Goal: Transaction & Acquisition: Book appointment/travel/reservation

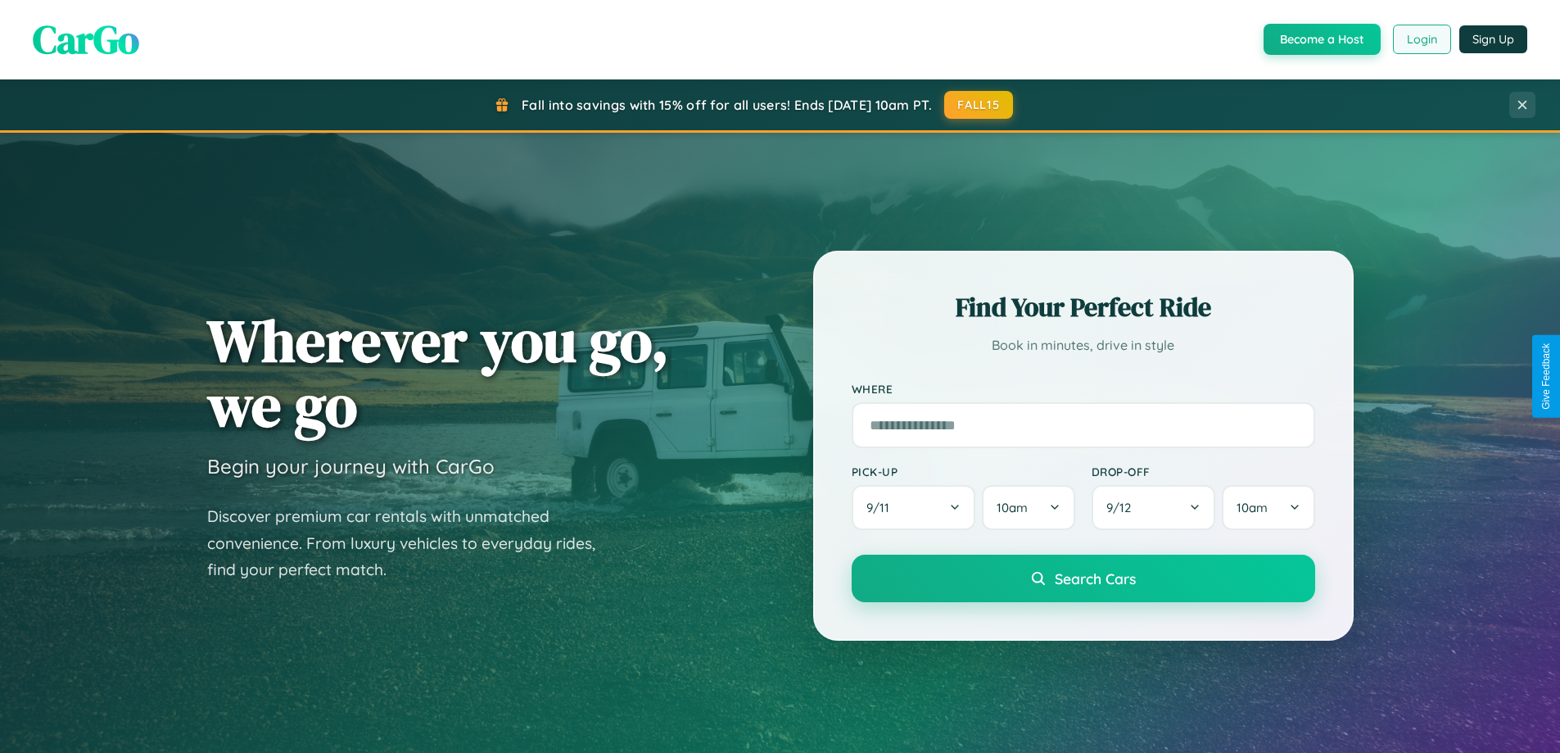
click at [1421, 39] on button "Login" at bounding box center [1422, 39] width 58 height 29
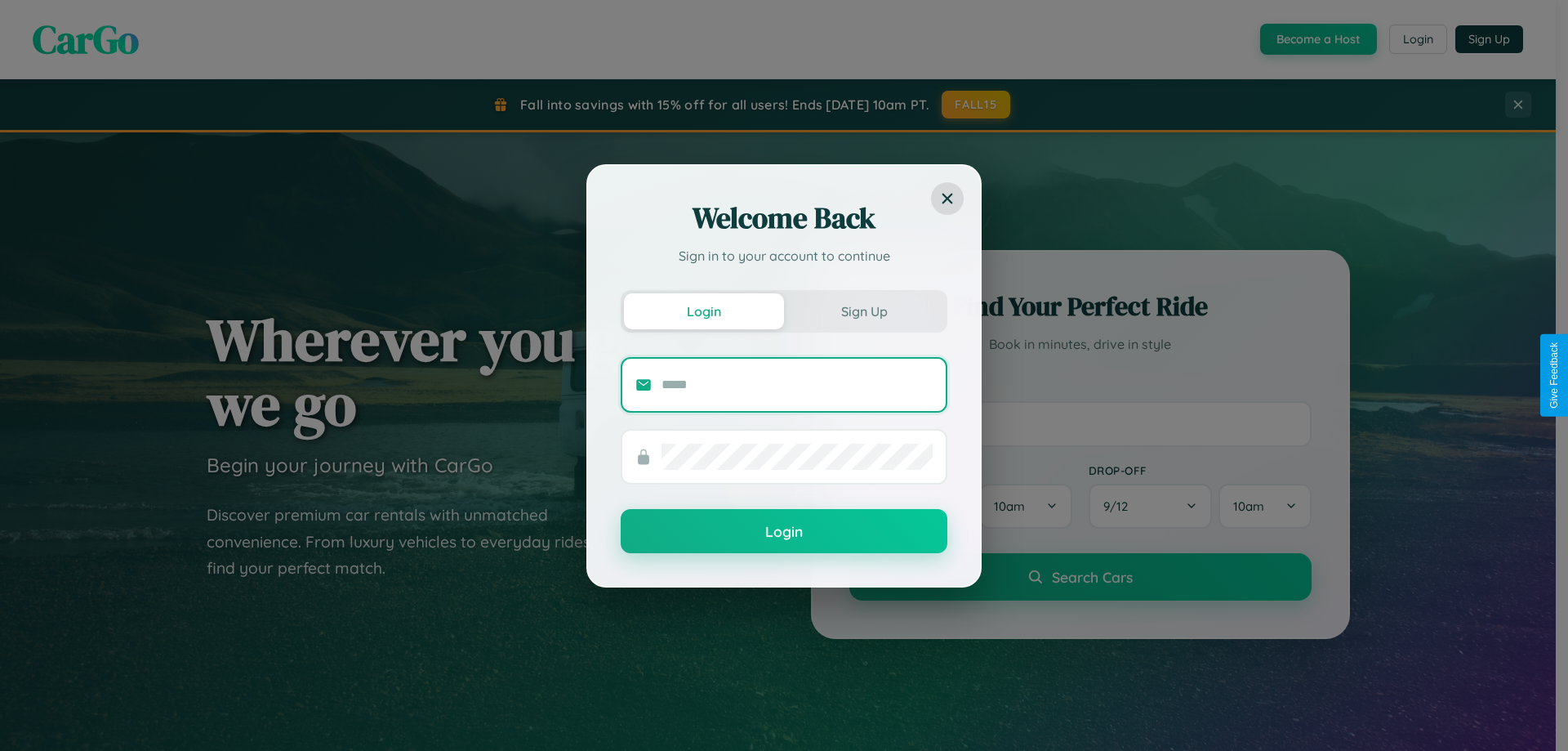
click at [797, 384] on input "text" at bounding box center [797, 385] width 271 height 26
type input "**********"
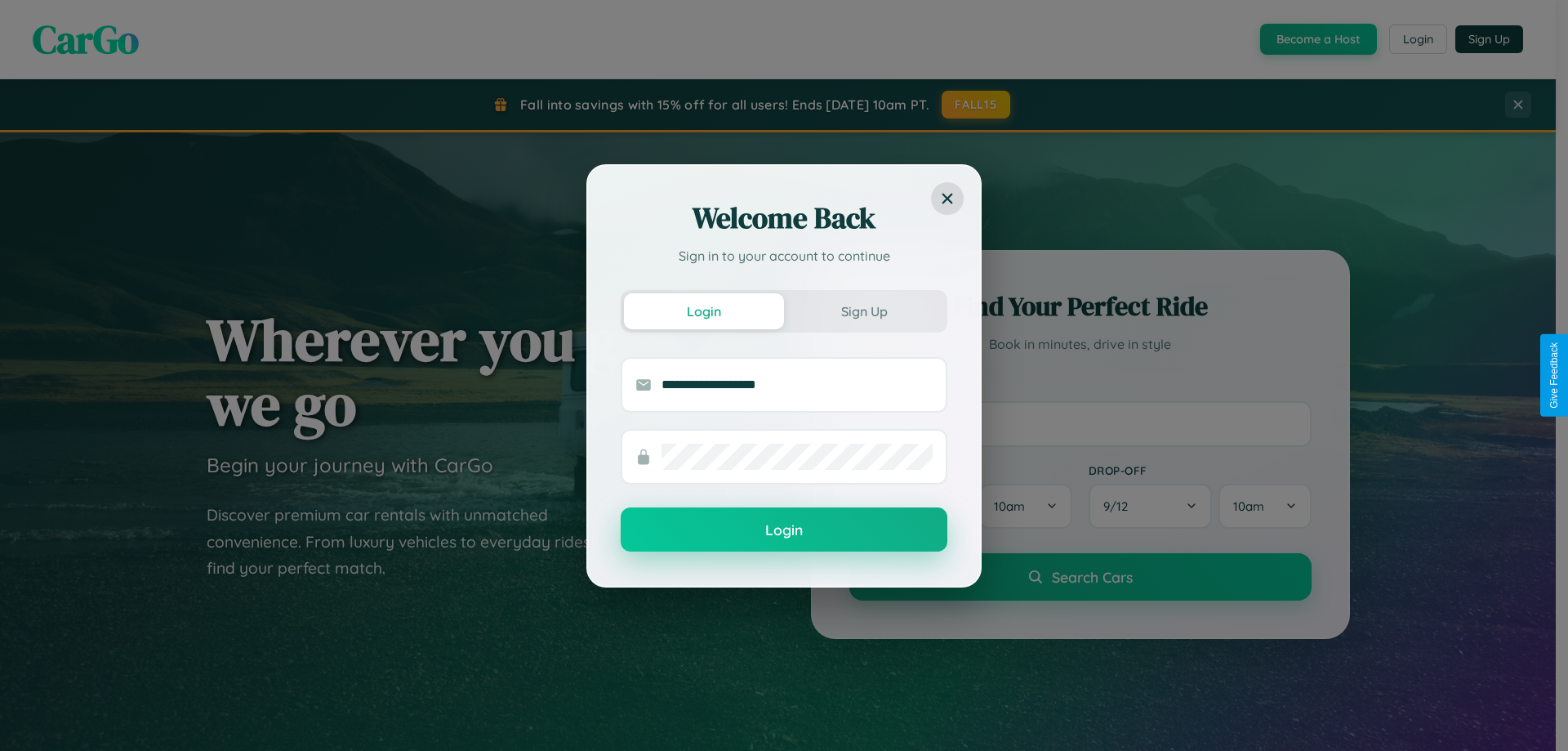
click at [784, 531] on button "Login" at bounding box center [784, 530] width 327 height 44
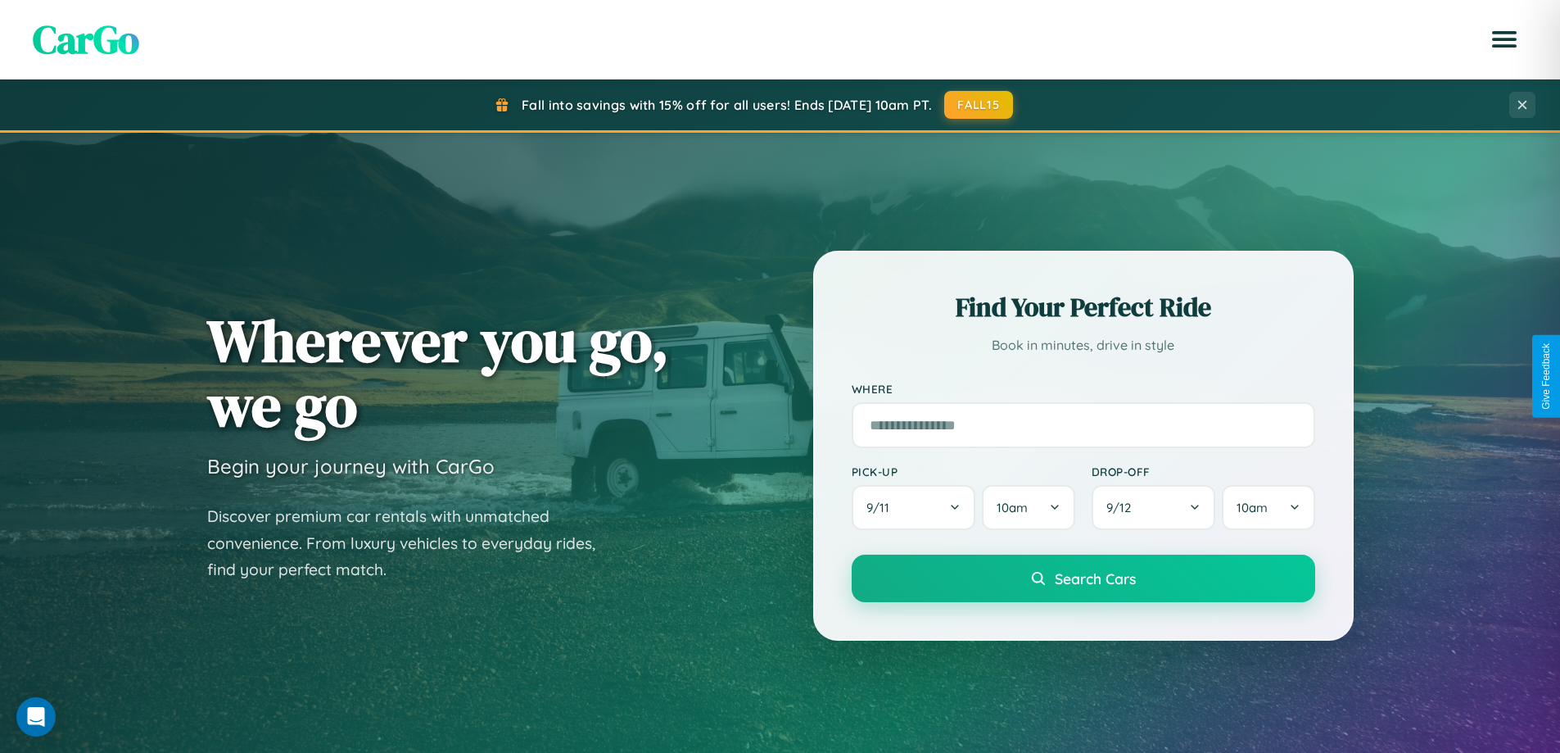
scroll to position [706, 0]
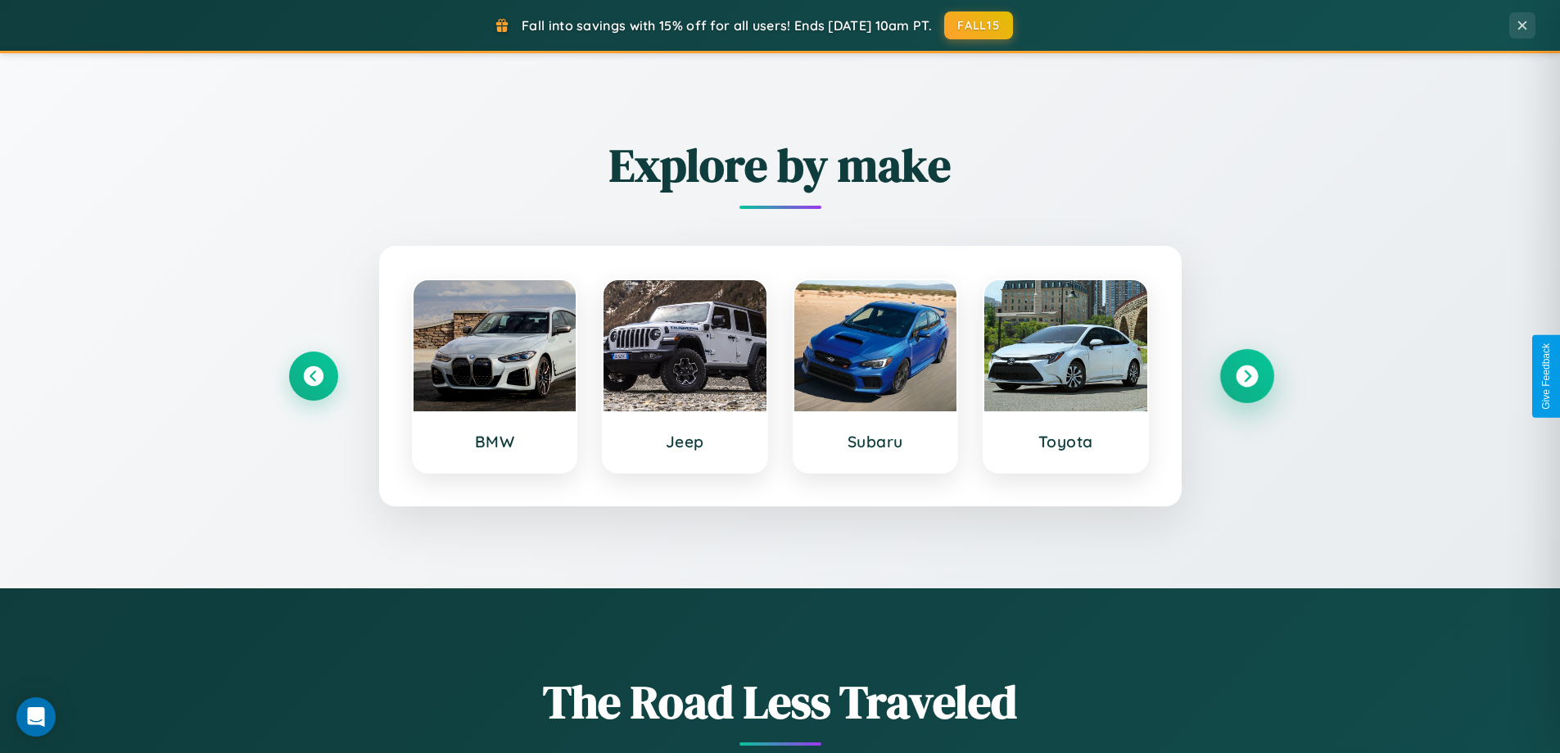
click at [1247, 376] on icon at bounding box center [1247, 376] width 22 height 22
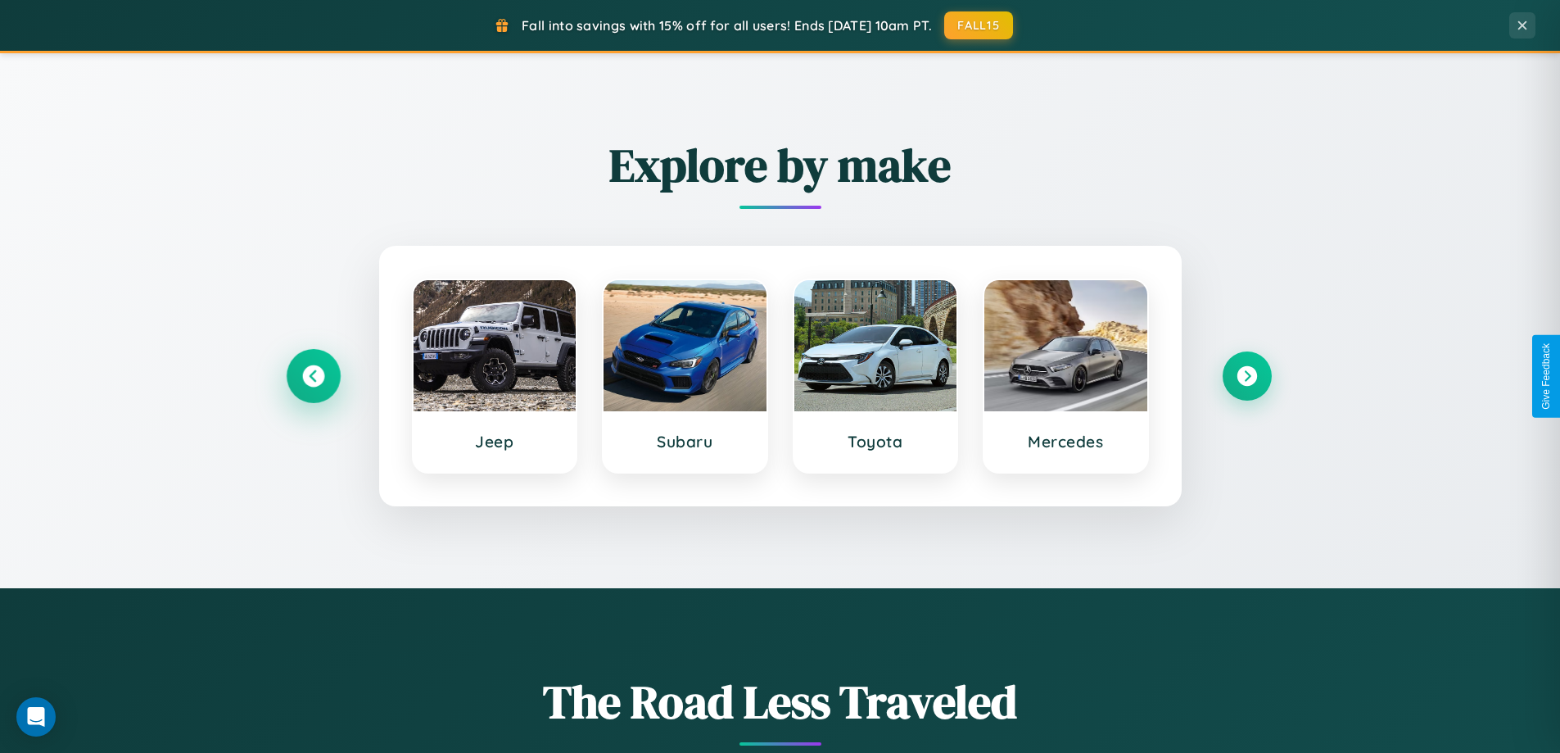
click at [313, 376] on icon at bounding box center [313, 376] width 22 height 22
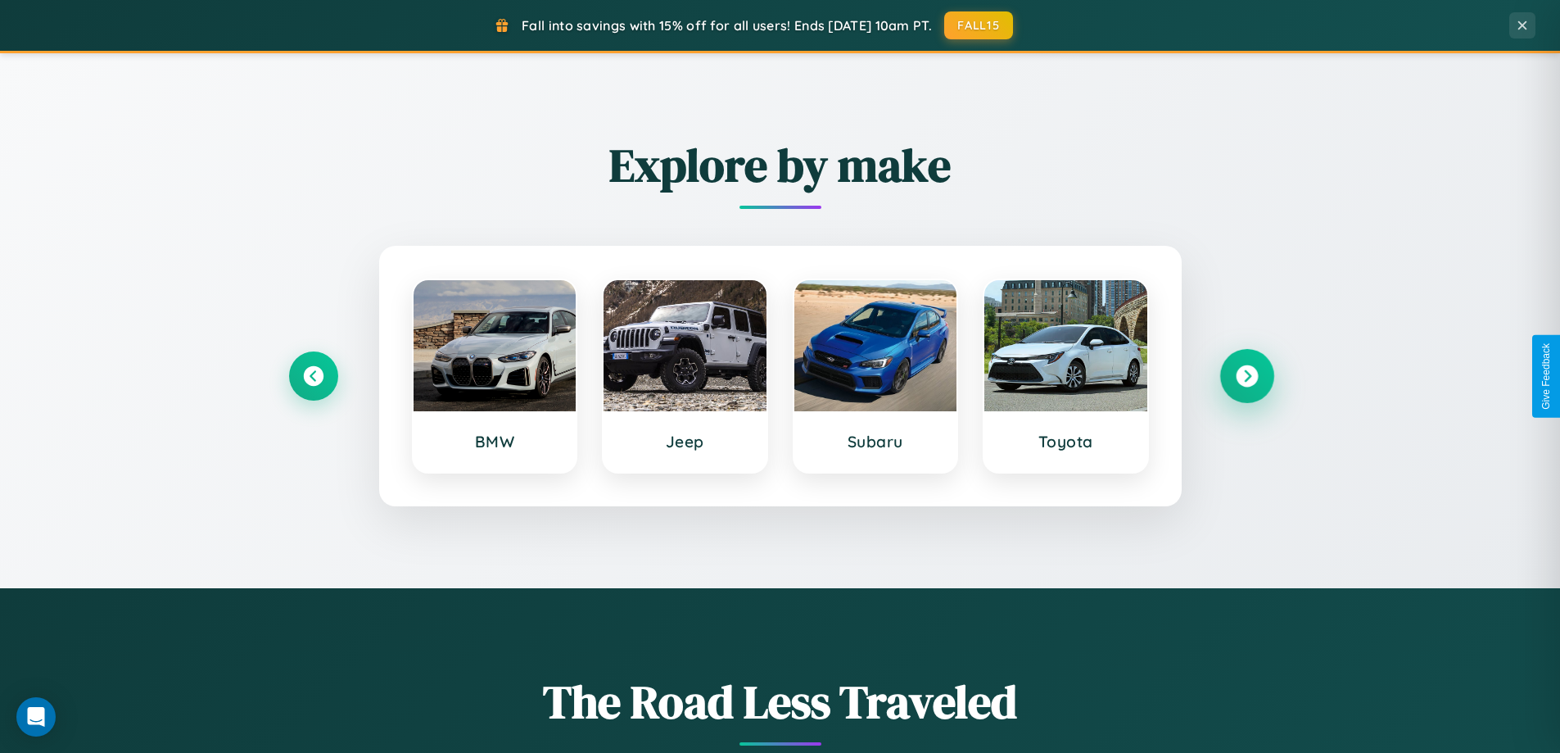
click at [1247, 376] on icon at bounding box center [1247, 376] width 22 height 22
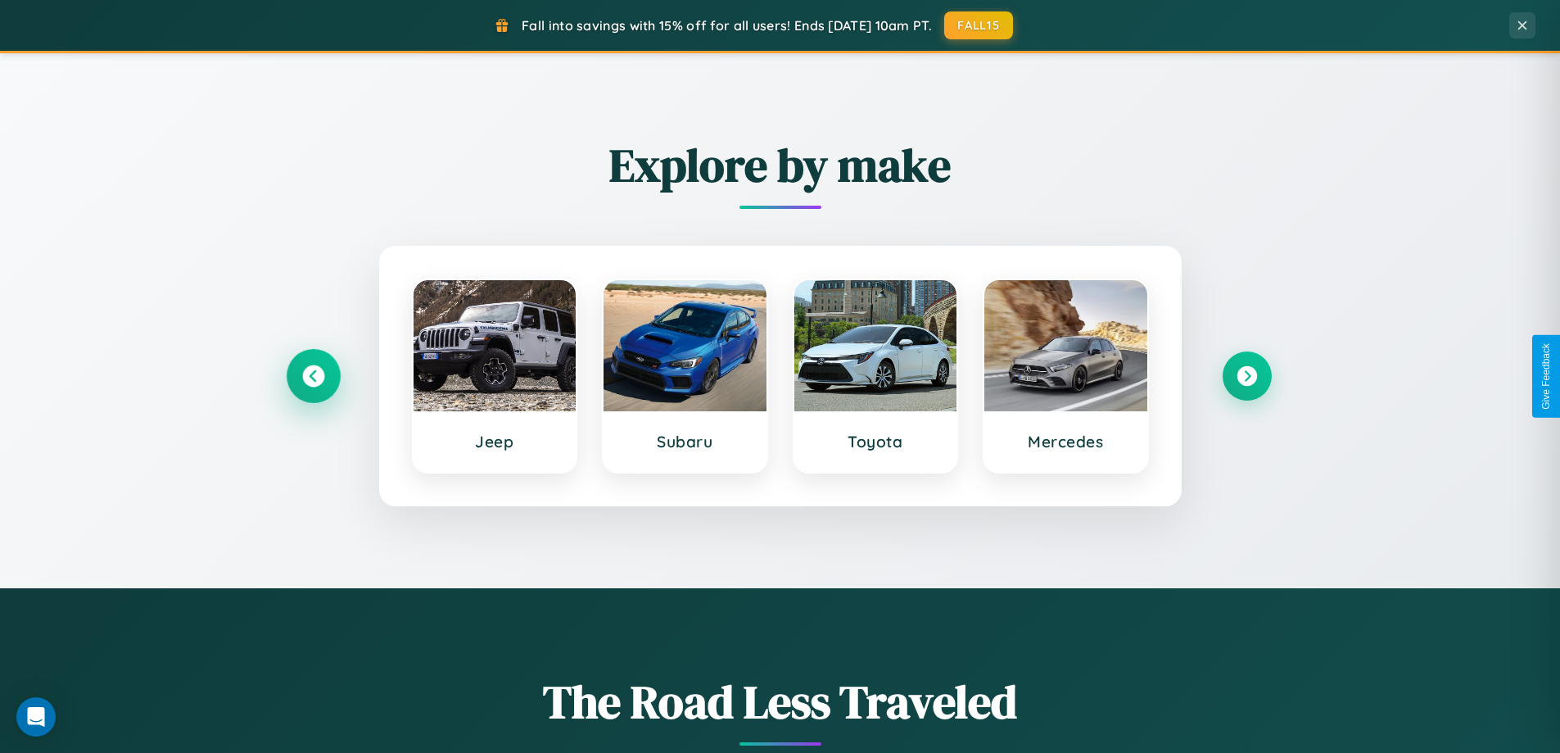
click at [313, 376] on icon at bounding box center [313, 376] width 22 height 22
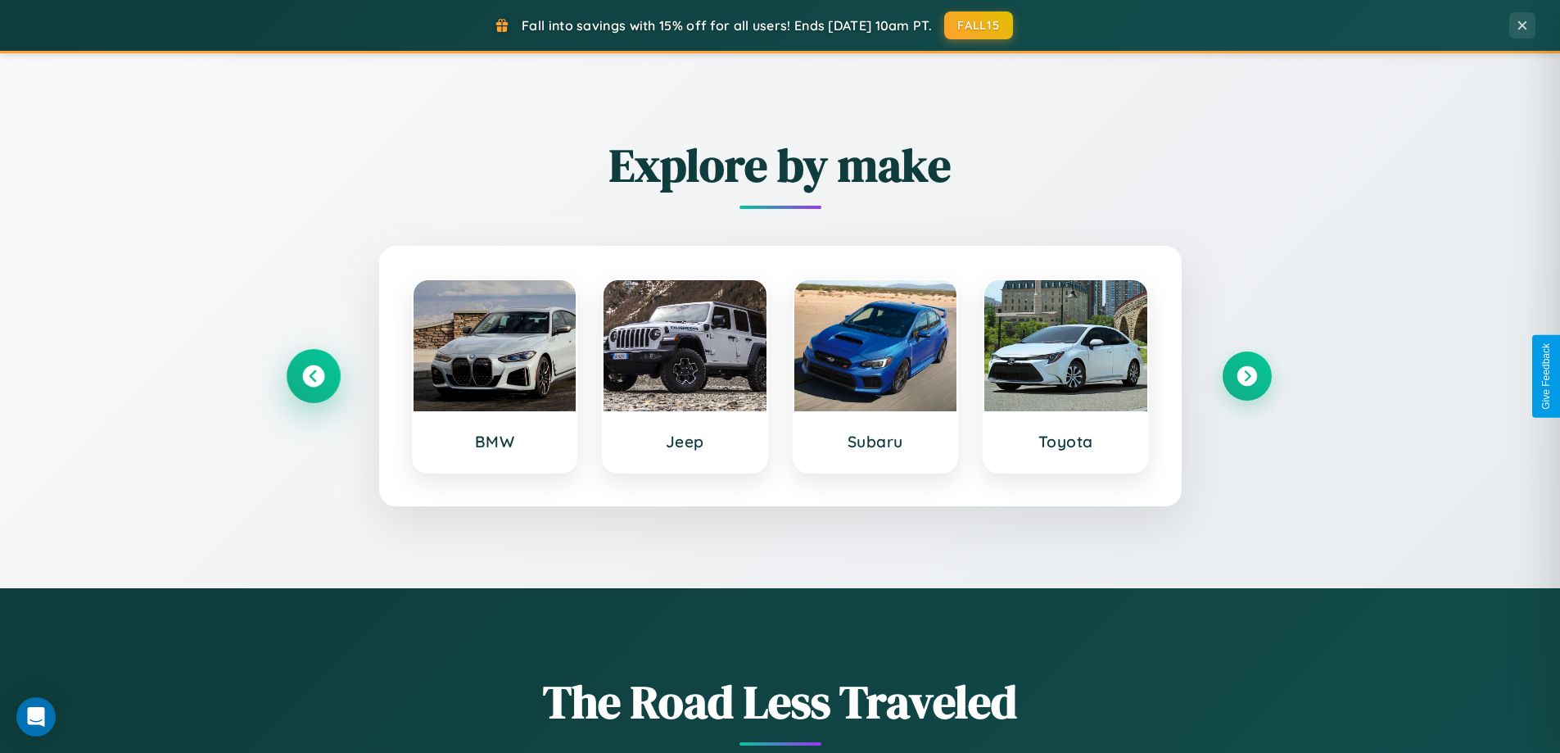
scroll to position [1442, 0]
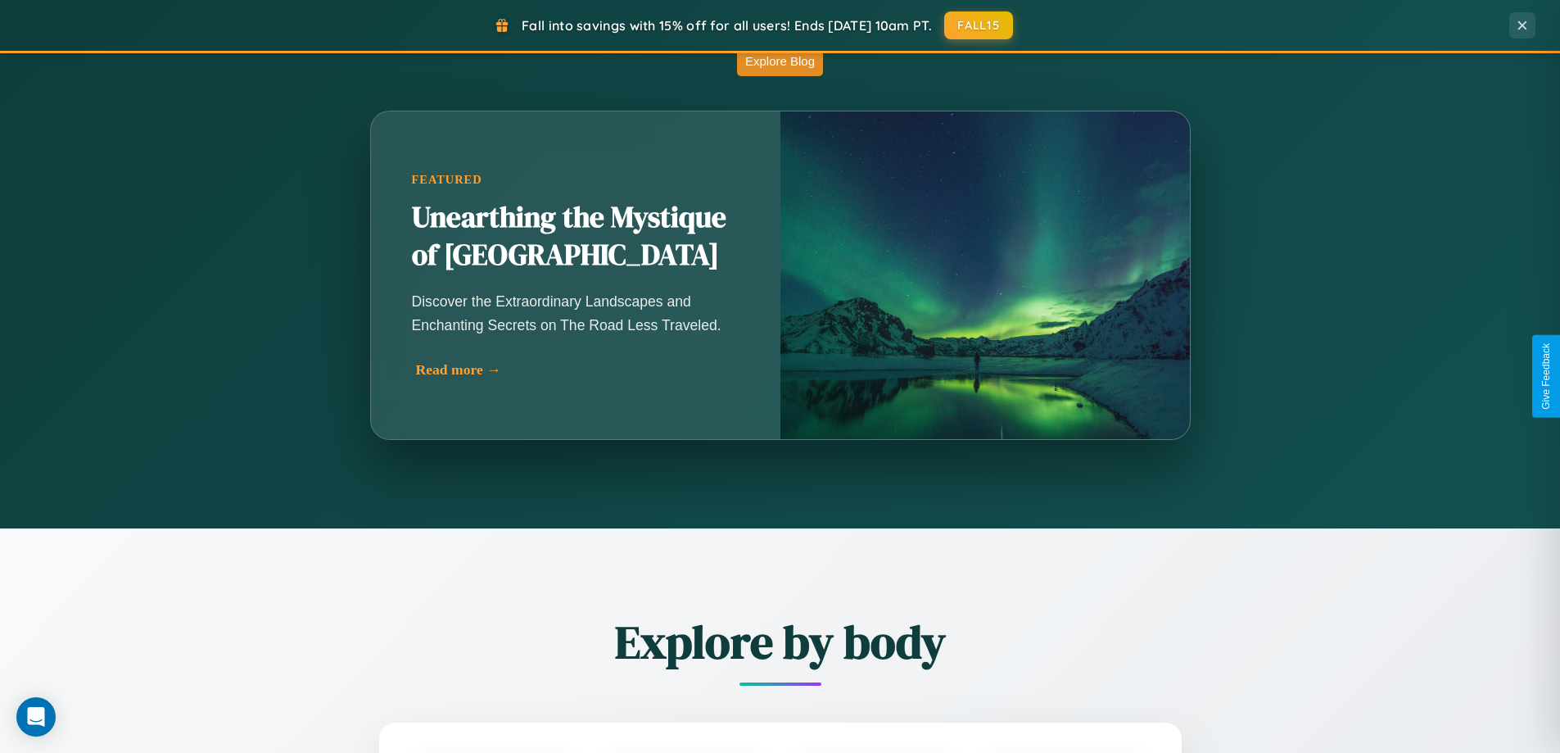
click at [575, 376] on div "Read more →" at bounding box center [580, 369] width 328 height 17
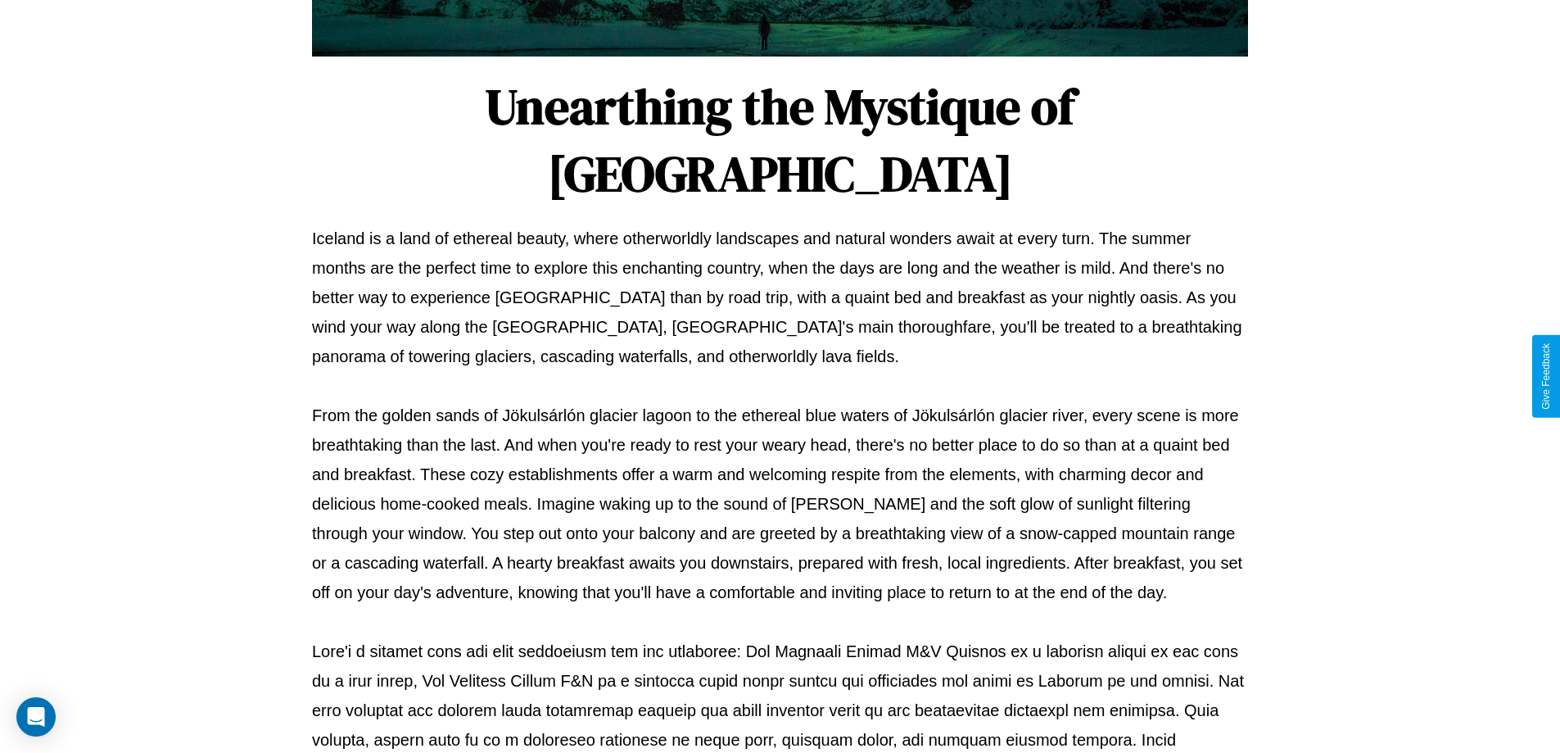
scroll to position [530, 0]
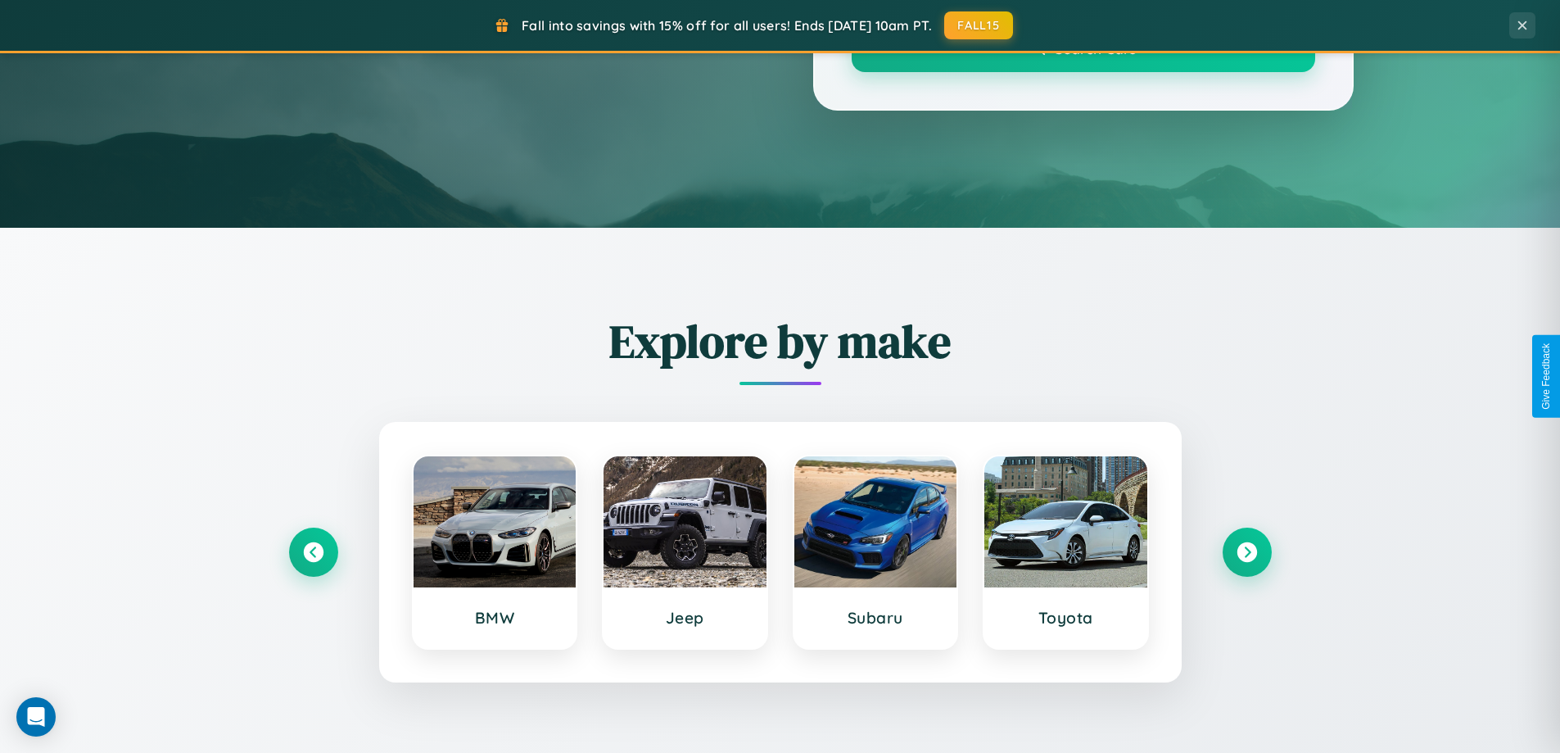
scroll to position [1442, 0]
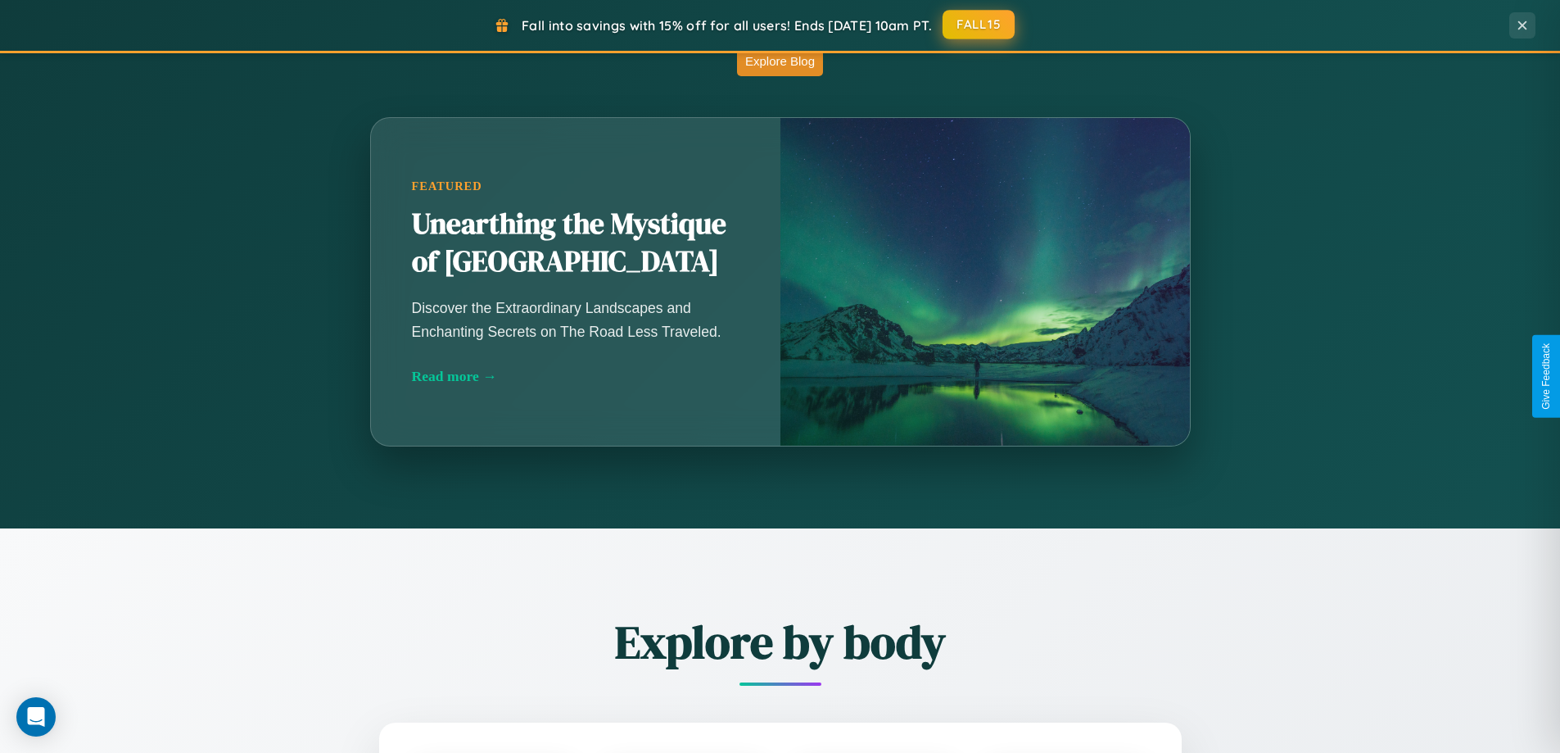
click at [980, 25] on button "FALL15" at bounding box center [979, 24] width 72 height 29
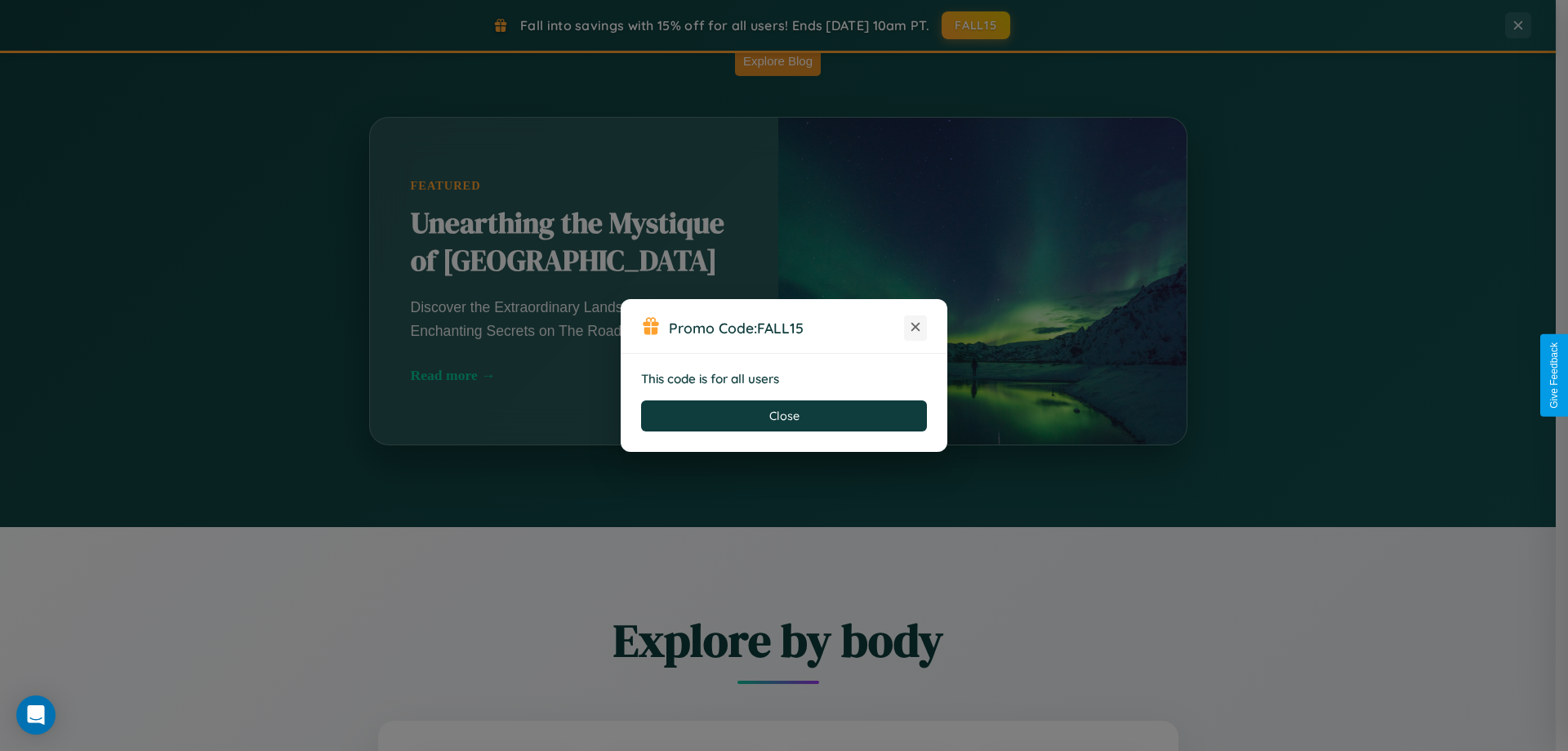
click at [916, 327] on icon at bounding box center [916, 326] width 16 height 16
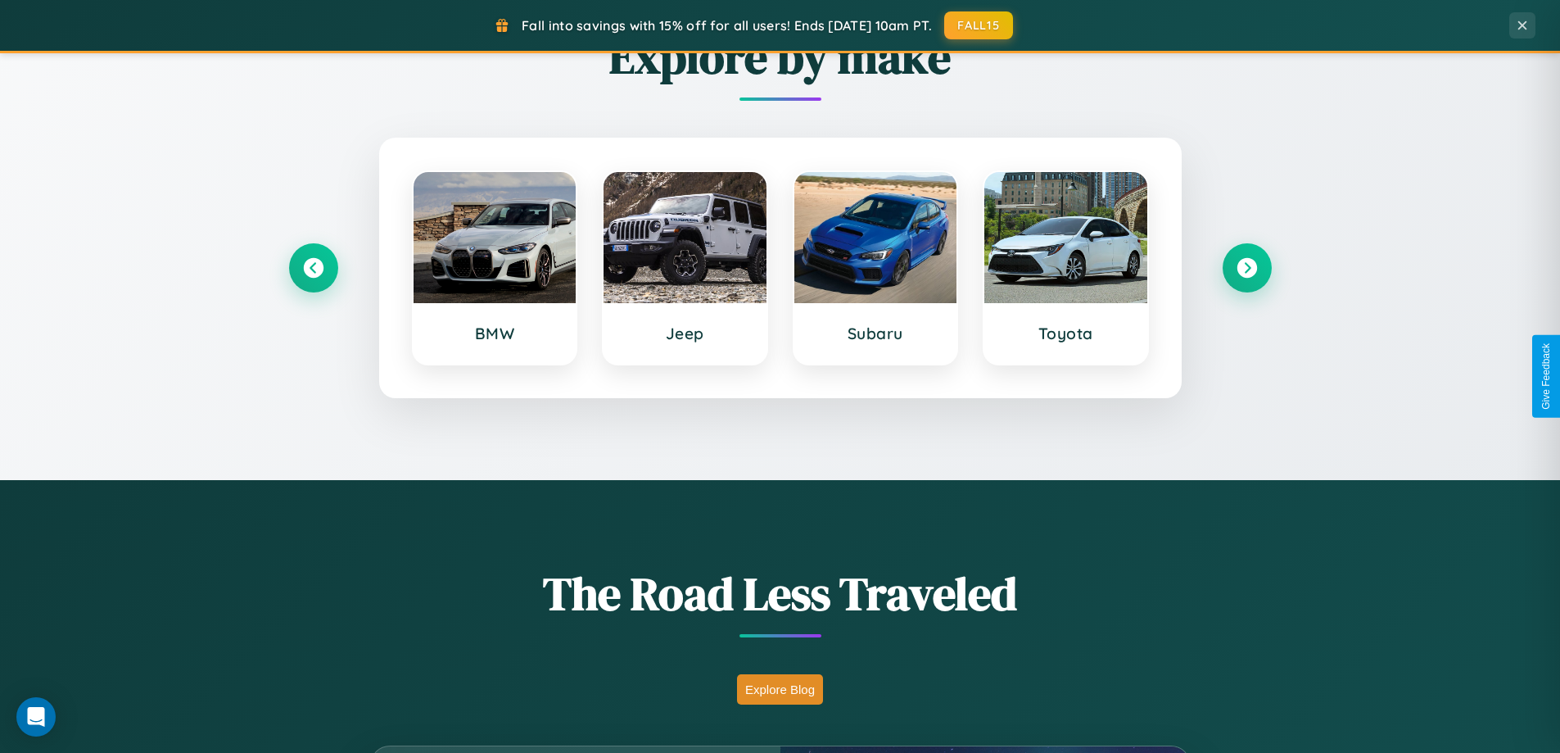
scroll to position [706, 0]
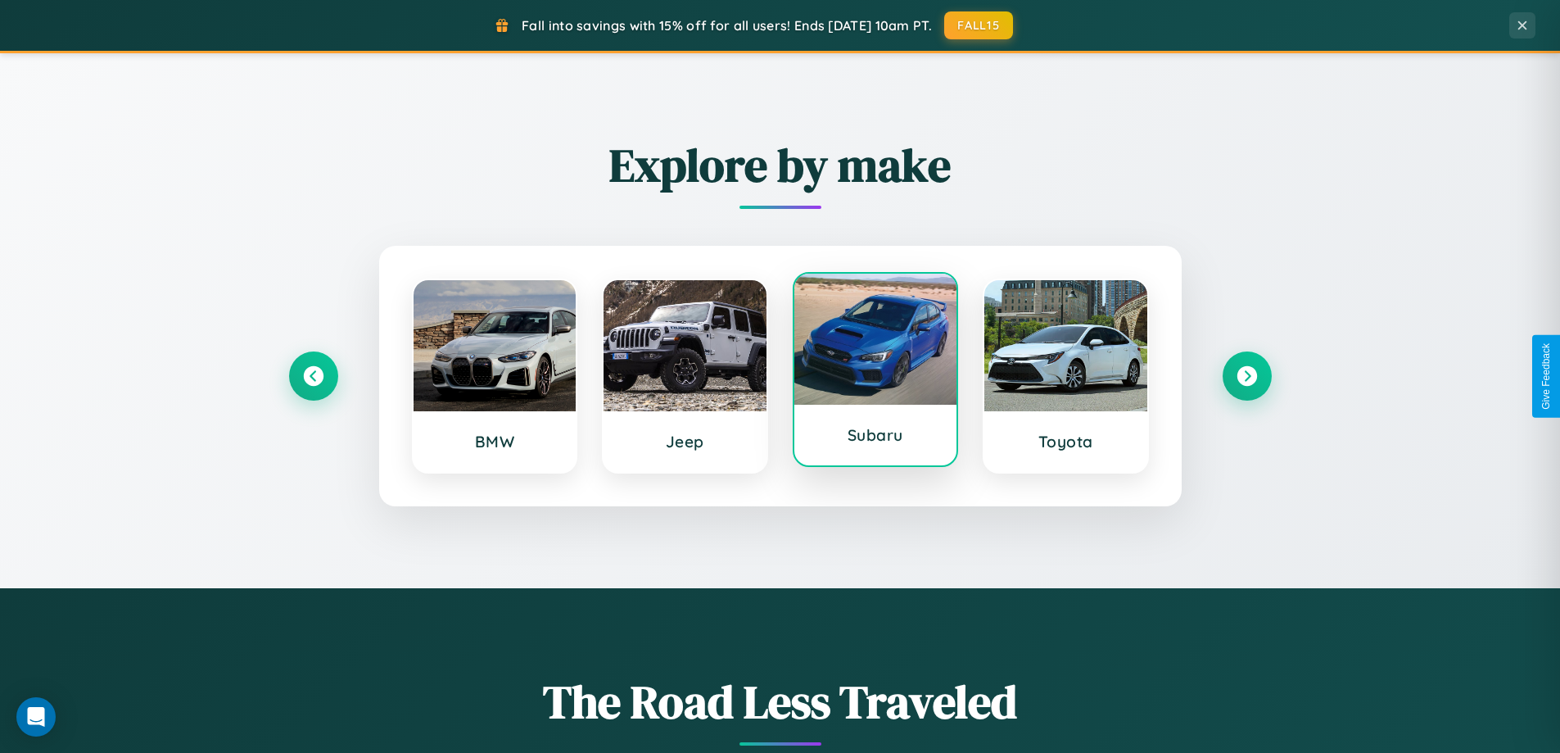
click at [875, 369] on div at bounding box center [875, 339] width 163 height 131
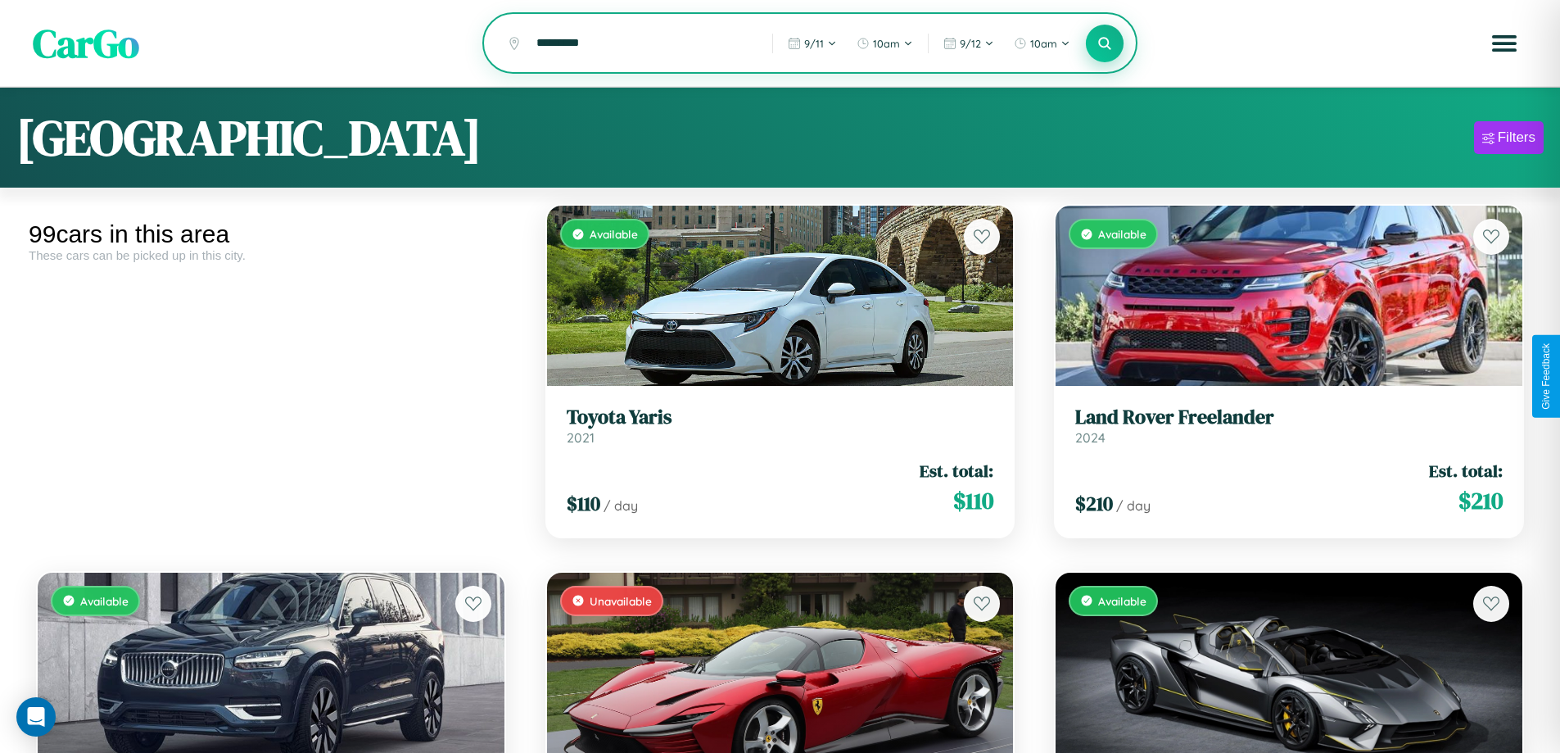
click at [1105, 44] on icon at bounding box center [1105, 43] width 16 height 16
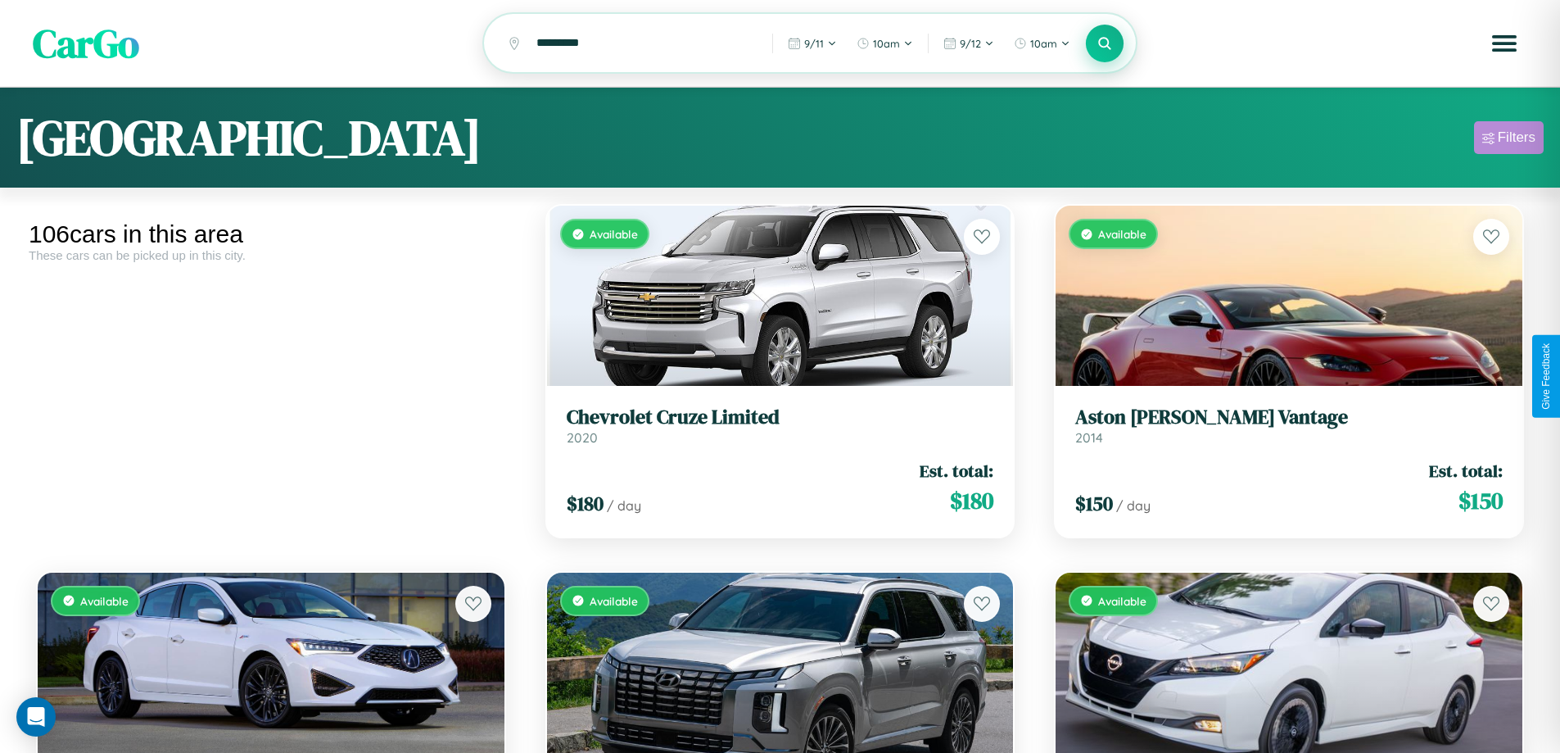
click at [1509, 140] on div "Filters" at bounding box center [1517, 137] width 38 height 16
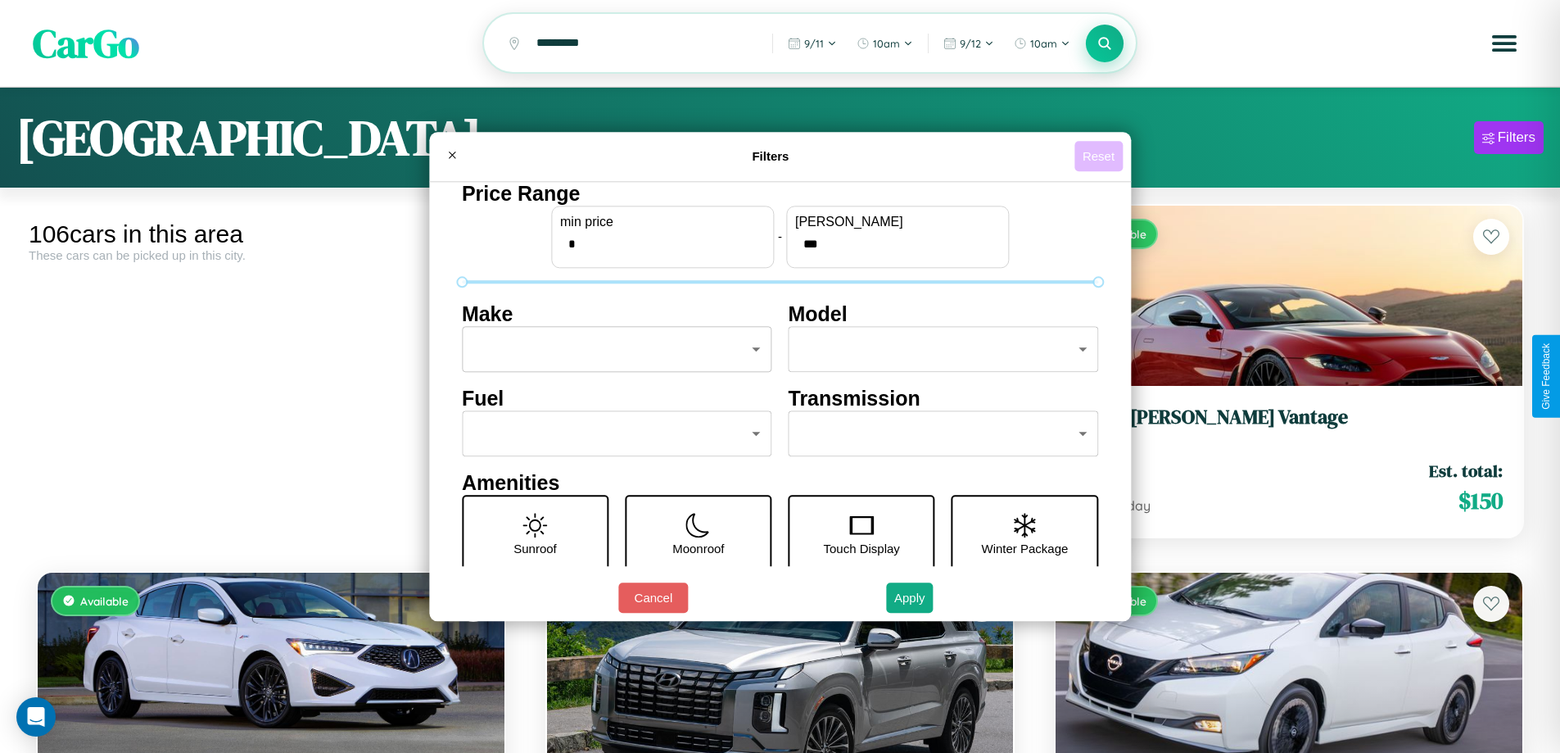
click at [1101, 156] on button "Reset" at bounding box center [1099, 156] width 48 height 30
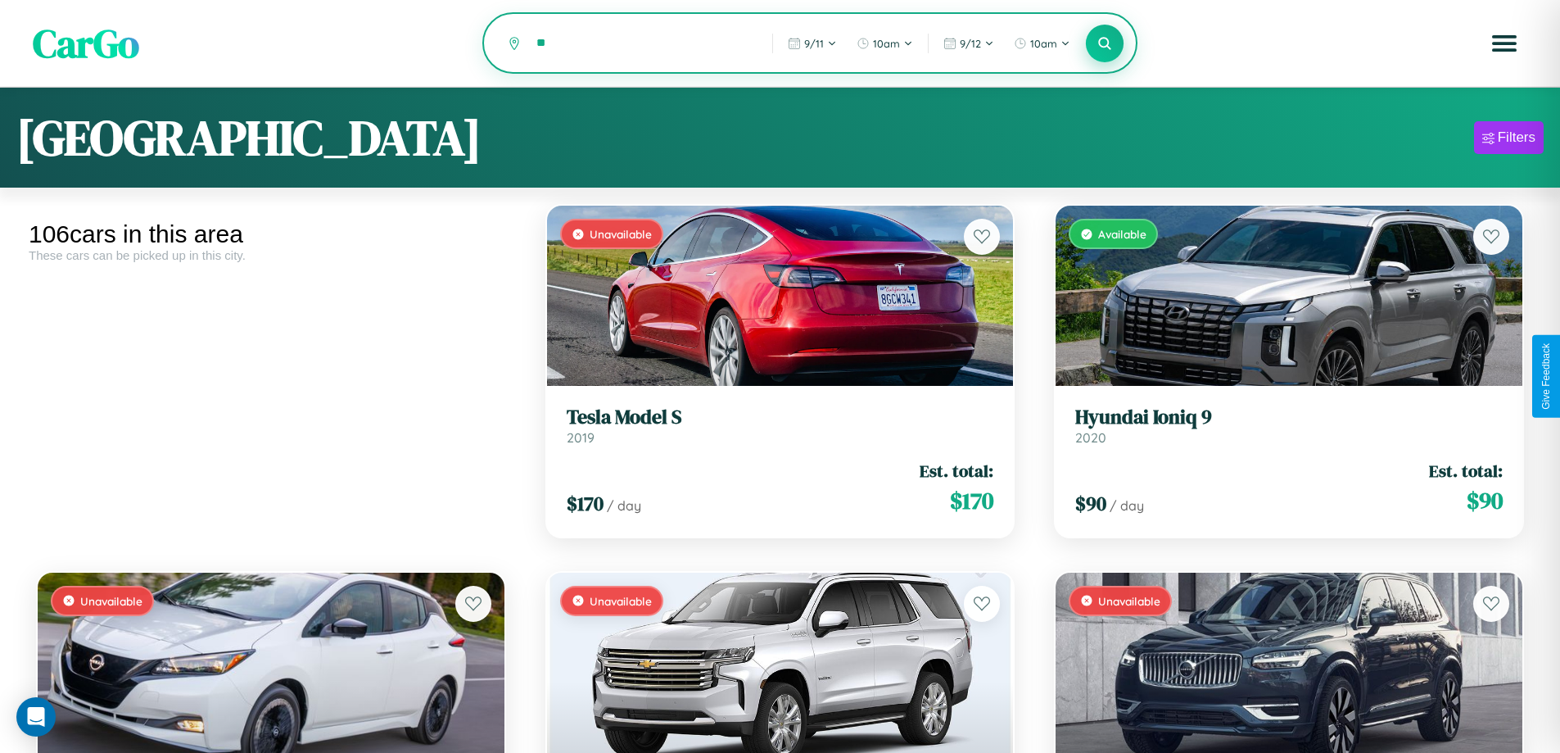
type input "*"
type input "*******"
click at [1105, 44] on icon at bounding box center [1105, 43] width 16 height 16
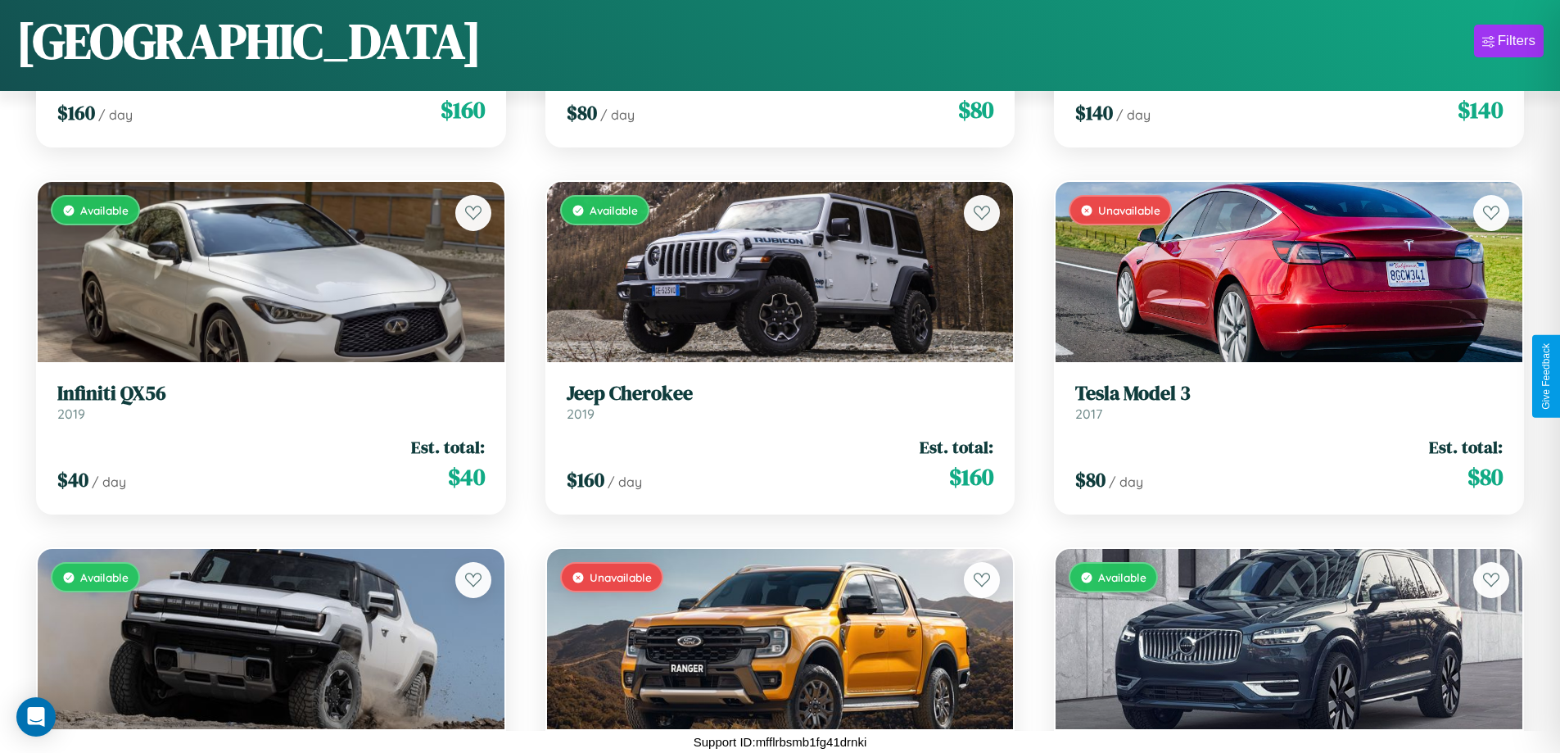
scroll to position [3898, 0]
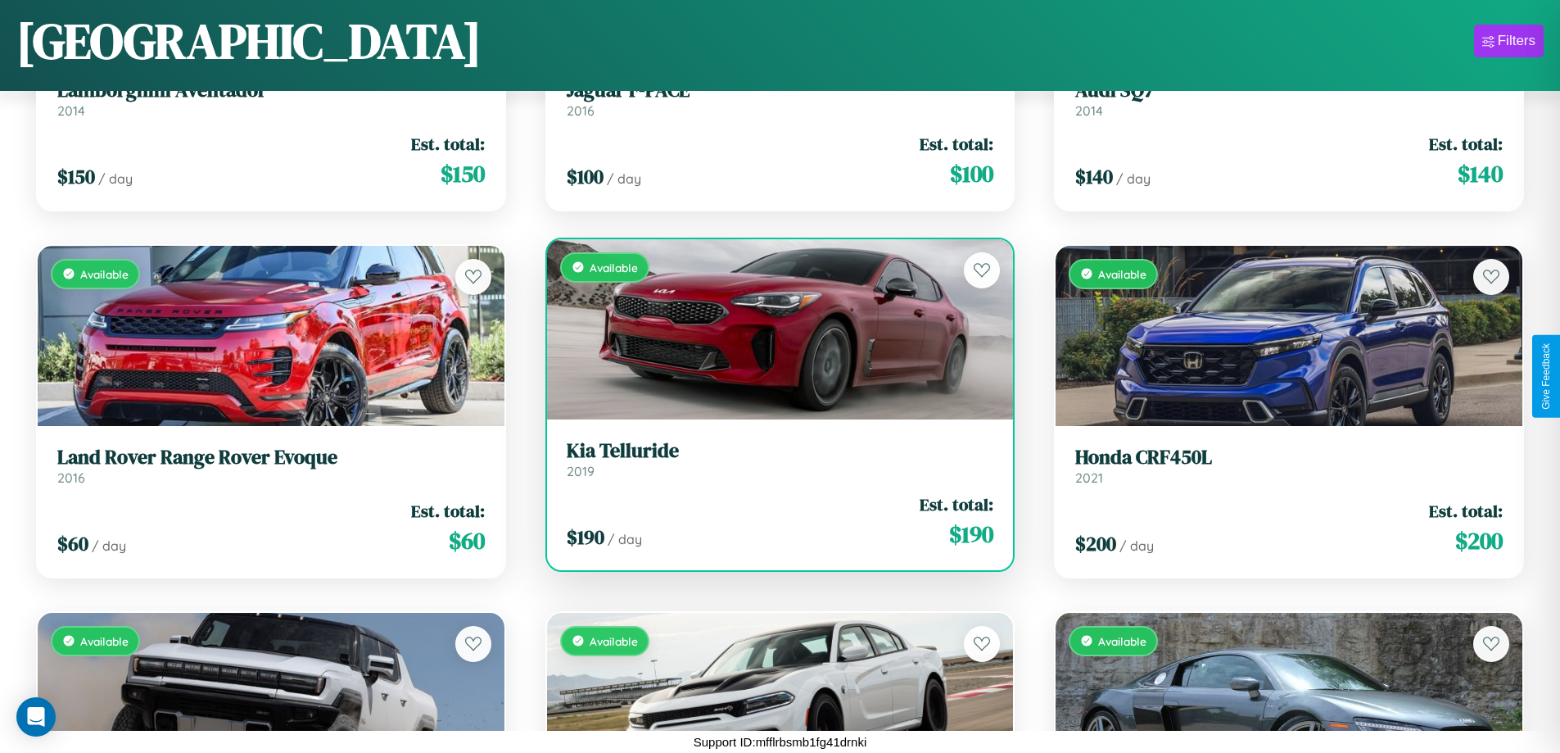
click at [773, 335] on div "Available" at bounding box center [780, 329] width 467 height 180
click at [773, 328] on div "Available" at bounding box center [780, 329] width 467 height 180
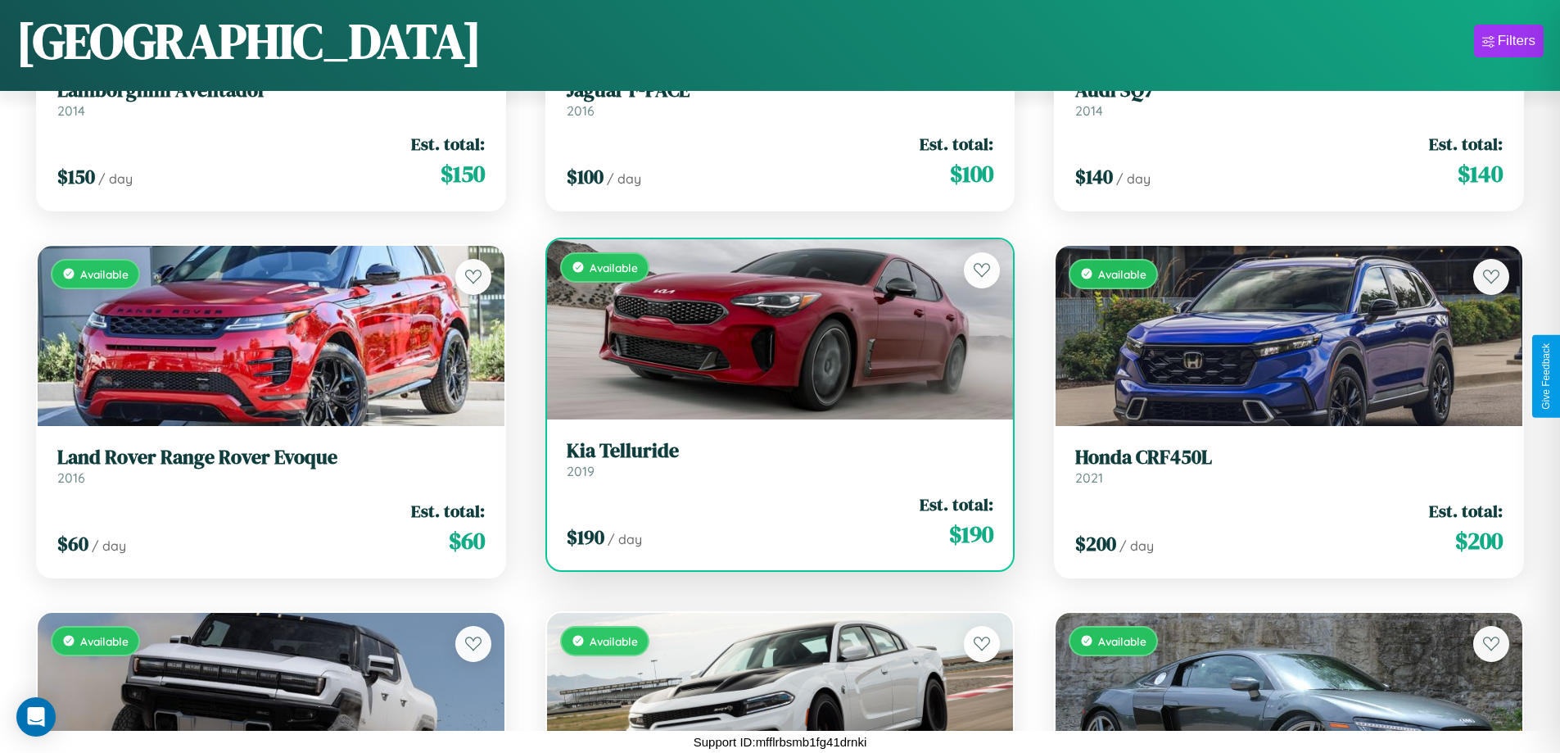
click at [773, 328] on div "Available" at bounding box center [780, 329] width 467 height 180
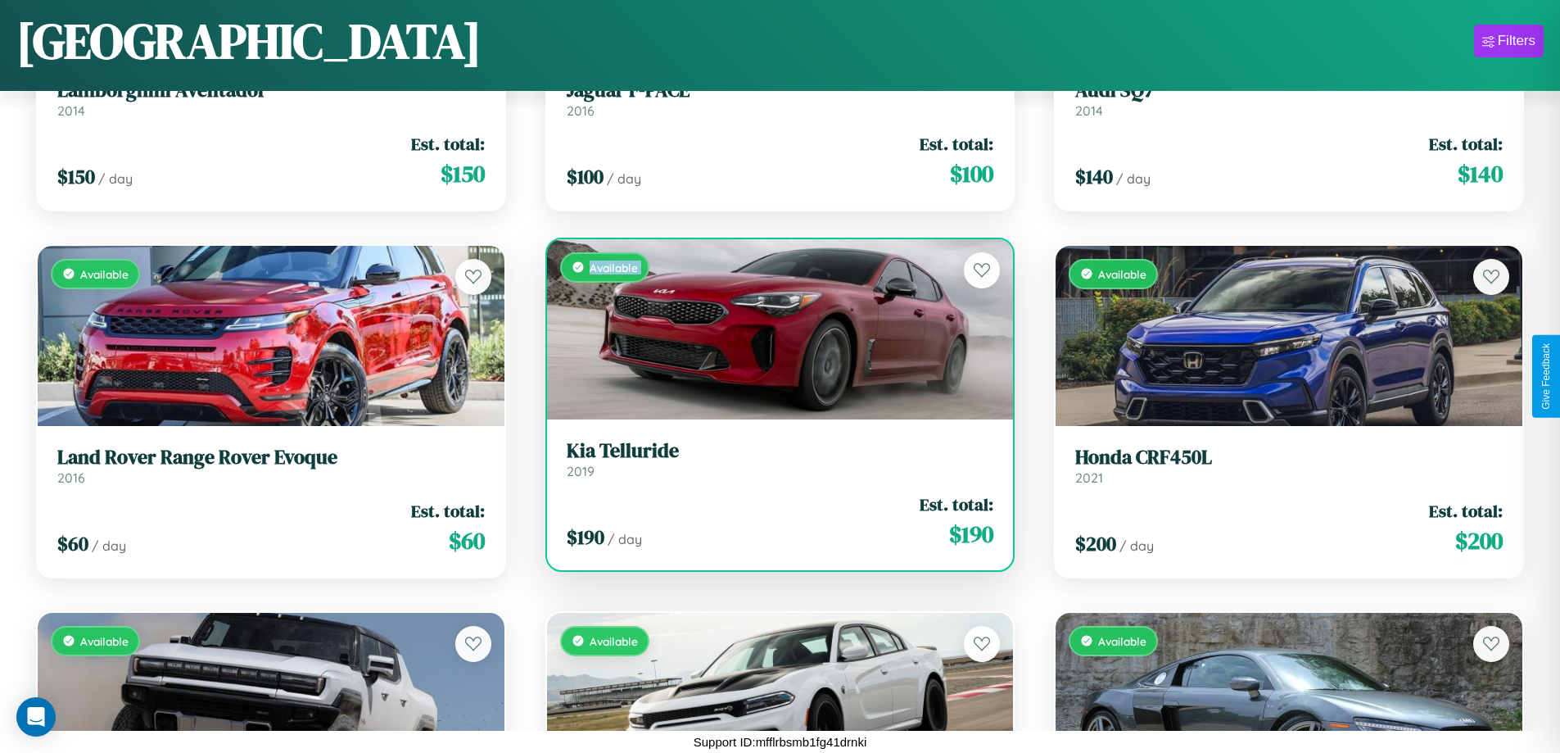
click at [773, 328] on div "Available" at bounding box center [780, 329] width 467 height 180
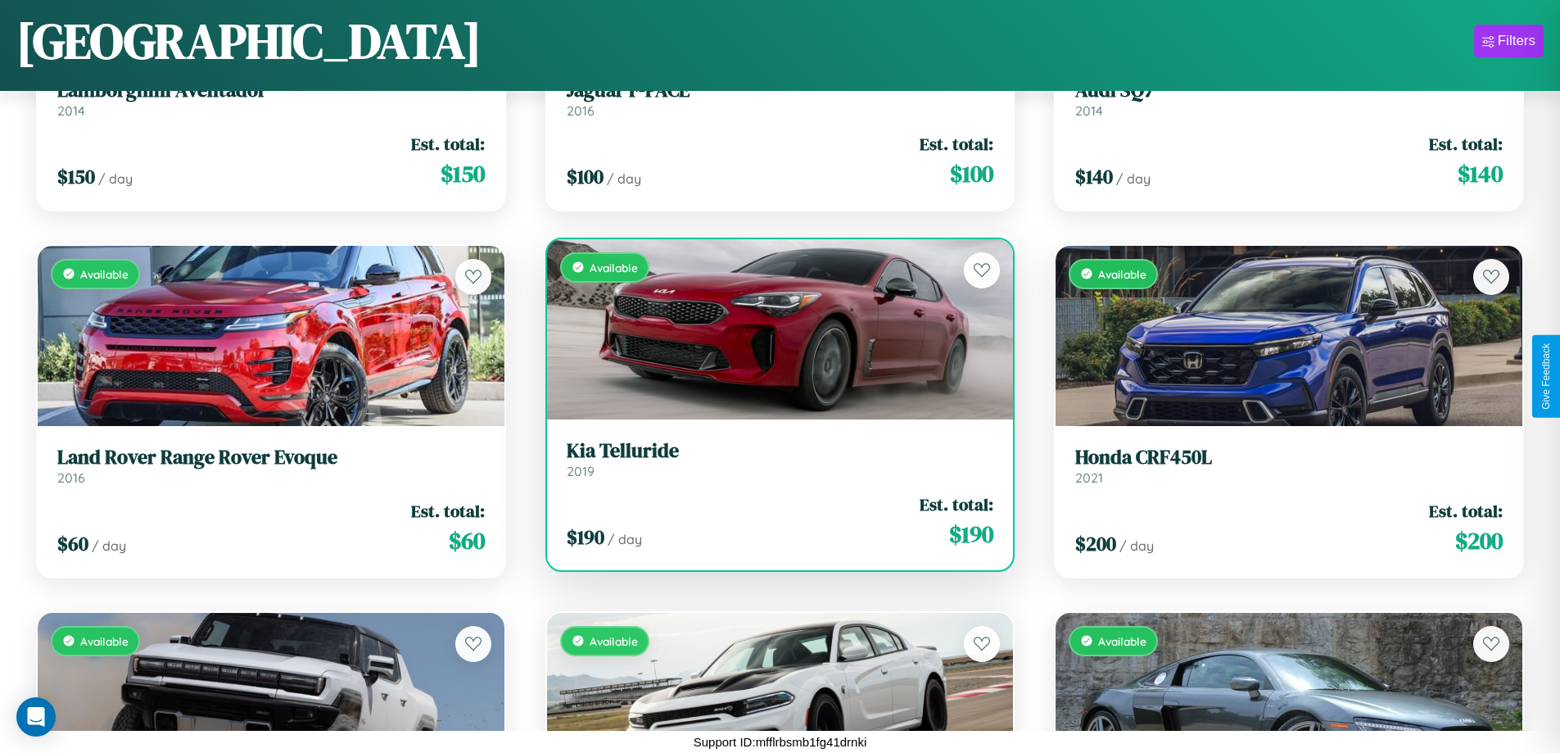
click at [773, 328] on div "Available" at bounding box center [780, 329] width 467 height 180
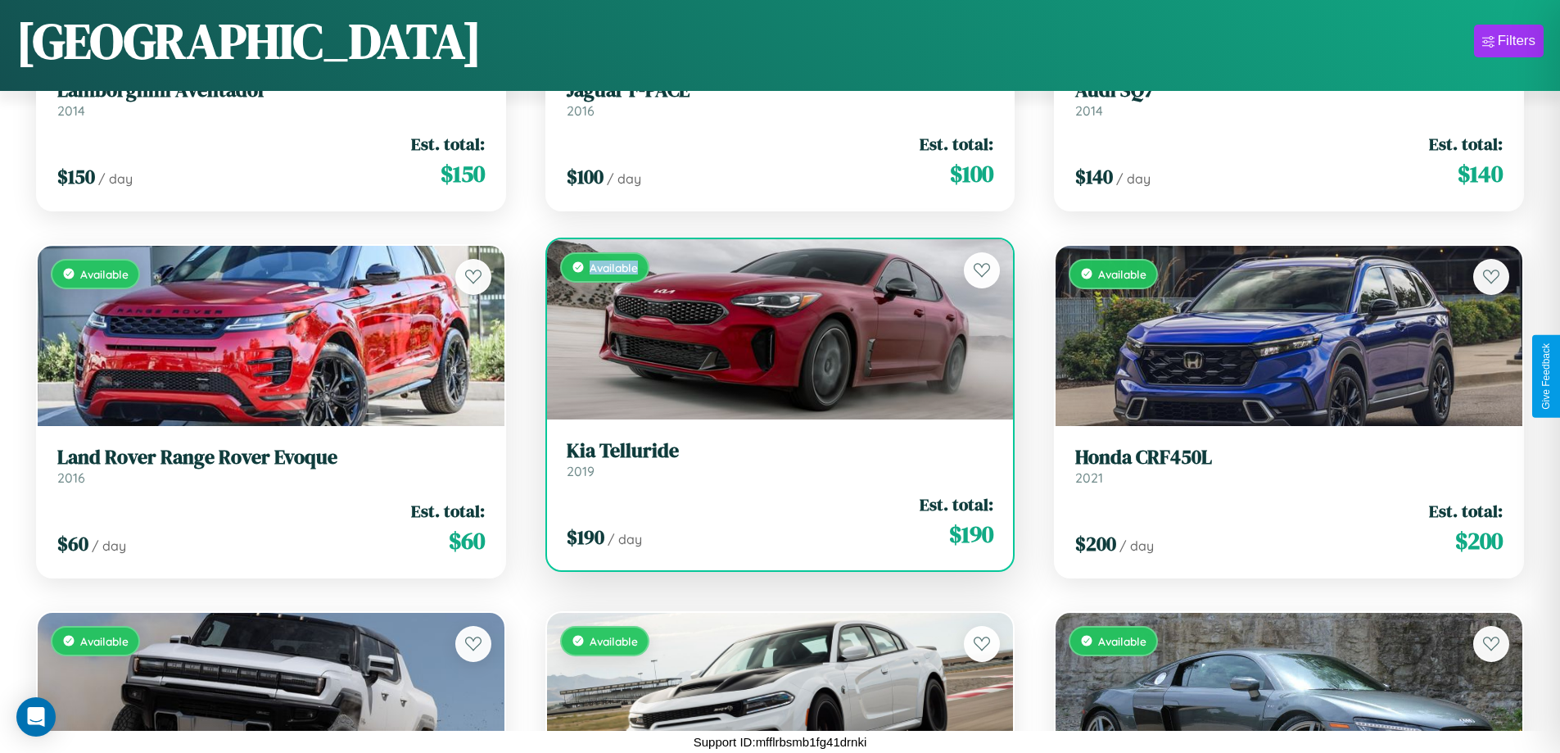
click at [773, 328] on div "Available" at bounding box center [780, 329] width 467 height 180
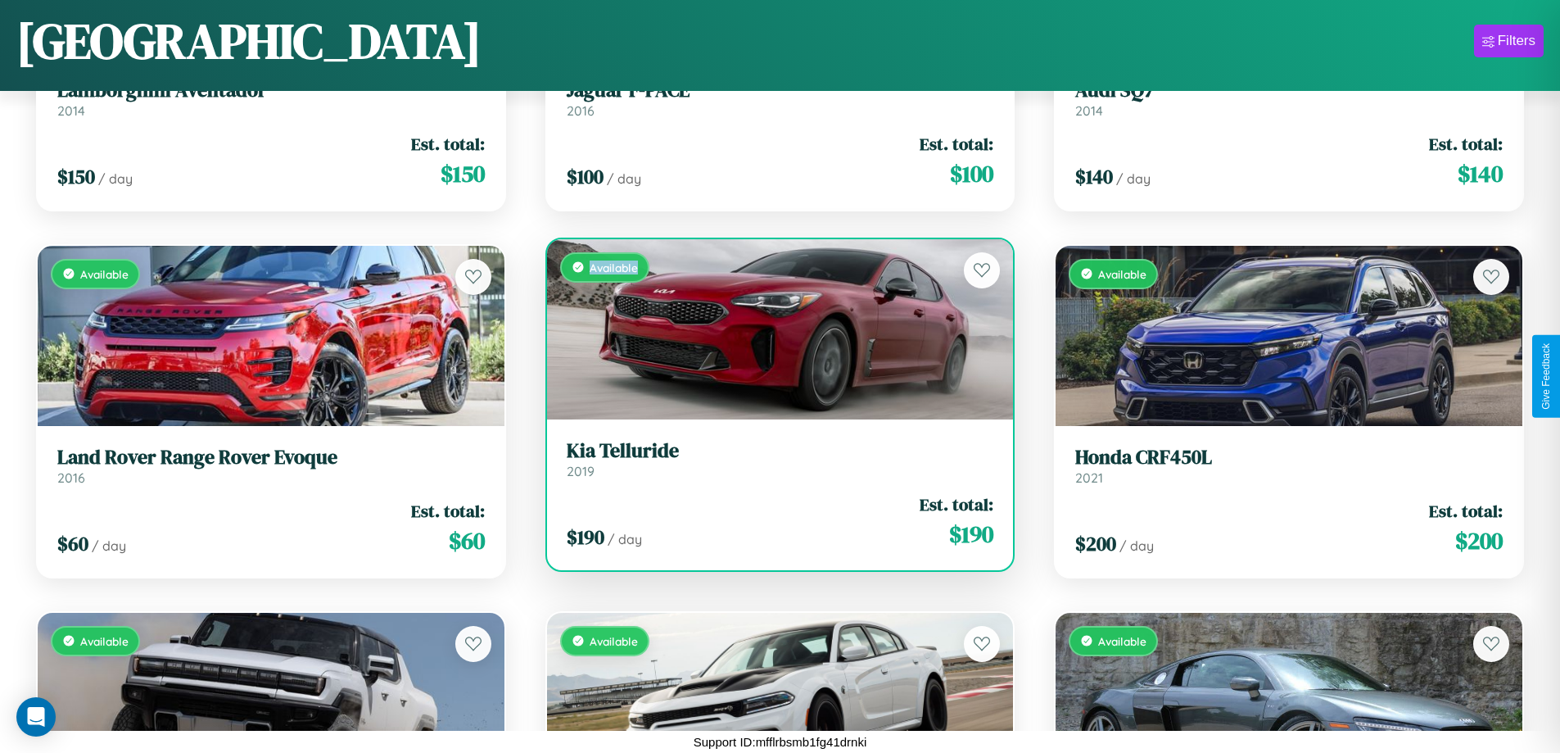
click at [773, 459] on h3 "Kia Telluride" at bounding box center [781, 451] width 428 height 24
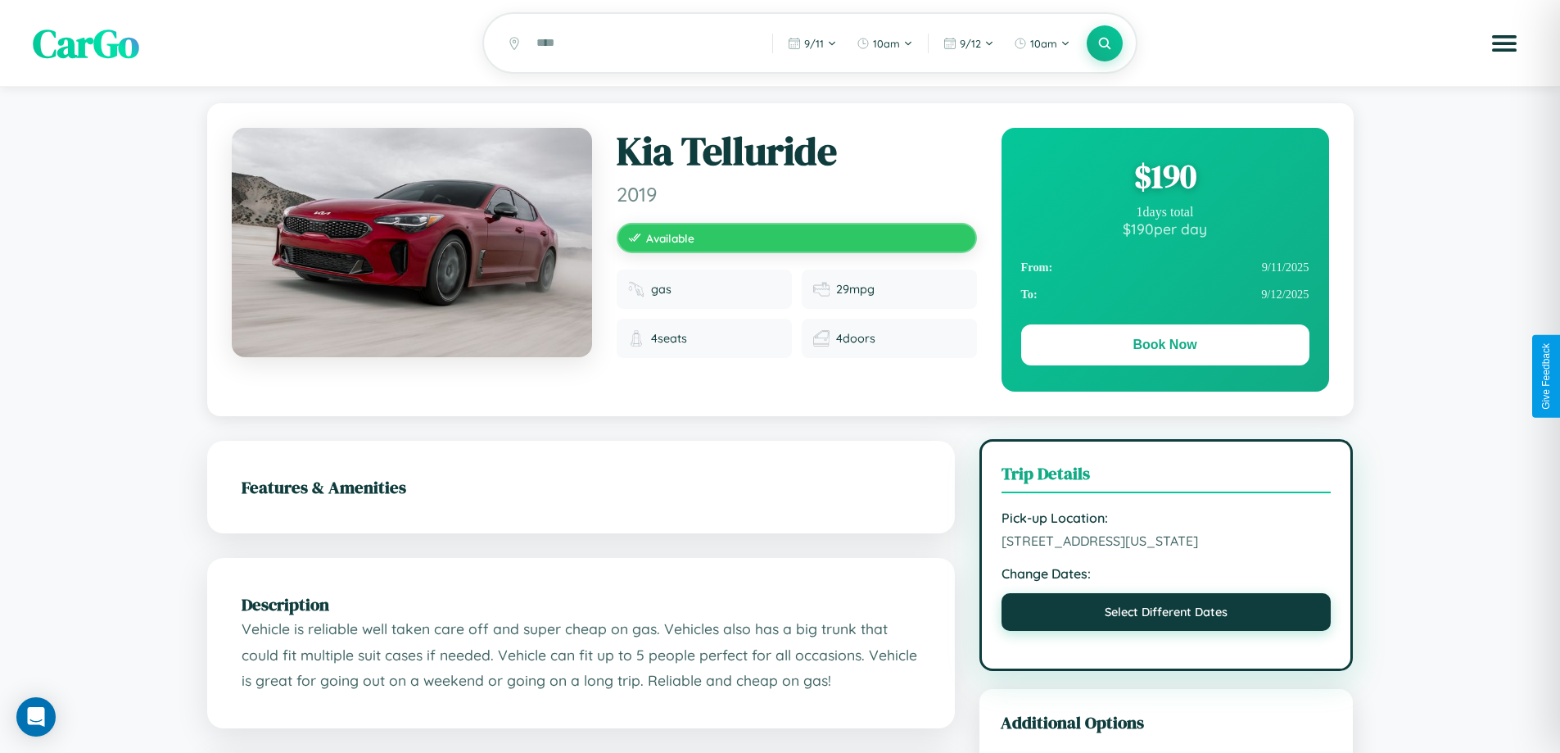
click at [1166, 631] on button "Select Different Dates" at bounding box center [1167, 612] width 330 height 38
select select "*"
select select "****"
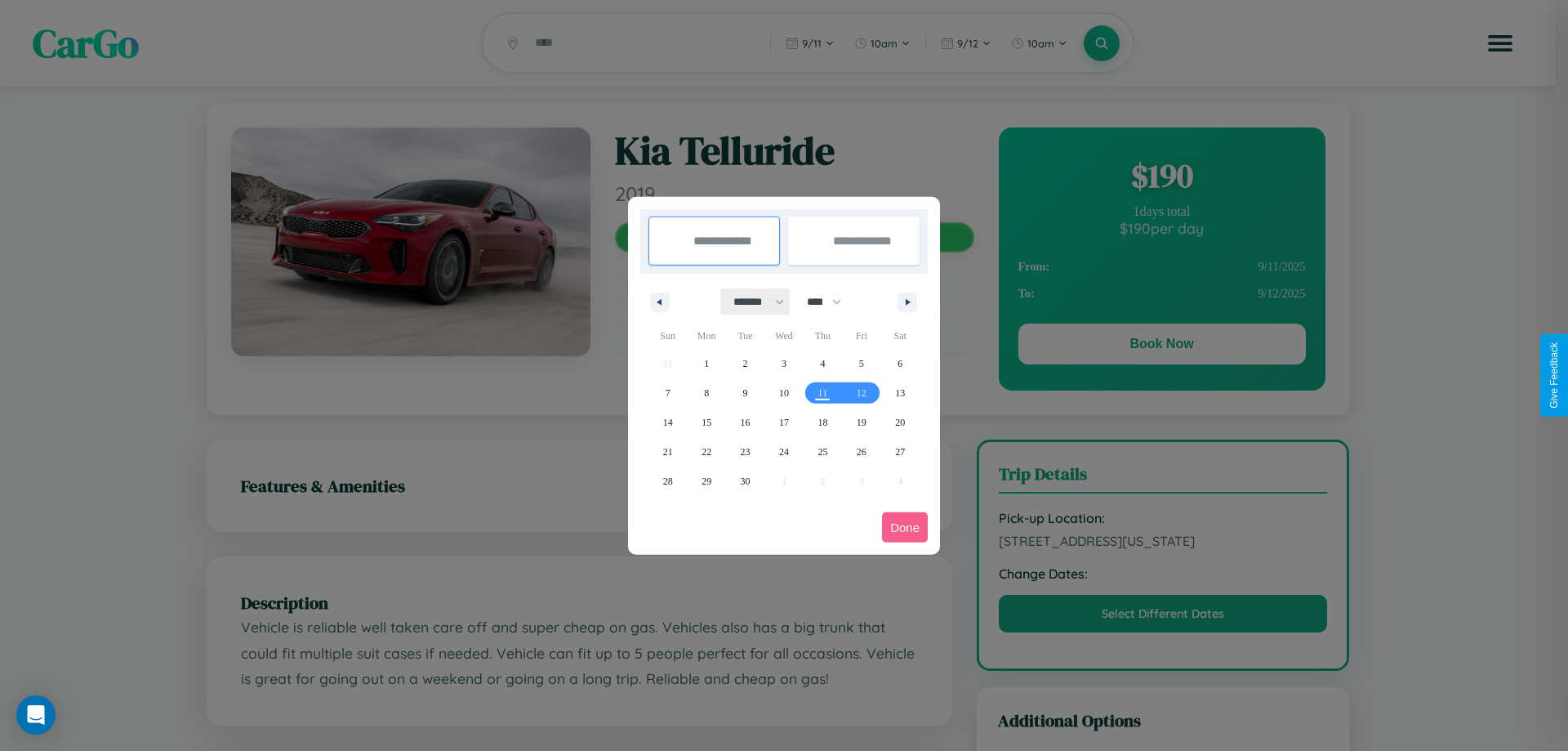
drag, startPoint x: 751, startPoint y: 301, endPoint x: 784, endPoint y: 327, distance: 42.0
click at [751, 301] on select "******* ******** ***** ***** *** **** **** ****** ********* ******* ******** **…" at bounding box center [756, 301] width 70 height 27
select select "*"
drag, startPoint x: 832, startPoint y: 301, endPoint x: 784, endPoint y: 327, distance: 54.6
click at [832, 301] on select "**** **** **** **** **** **** **** **** **** **** **** **** **** **** **** ****…" at bounding box center [823, 301] width 49 height 27
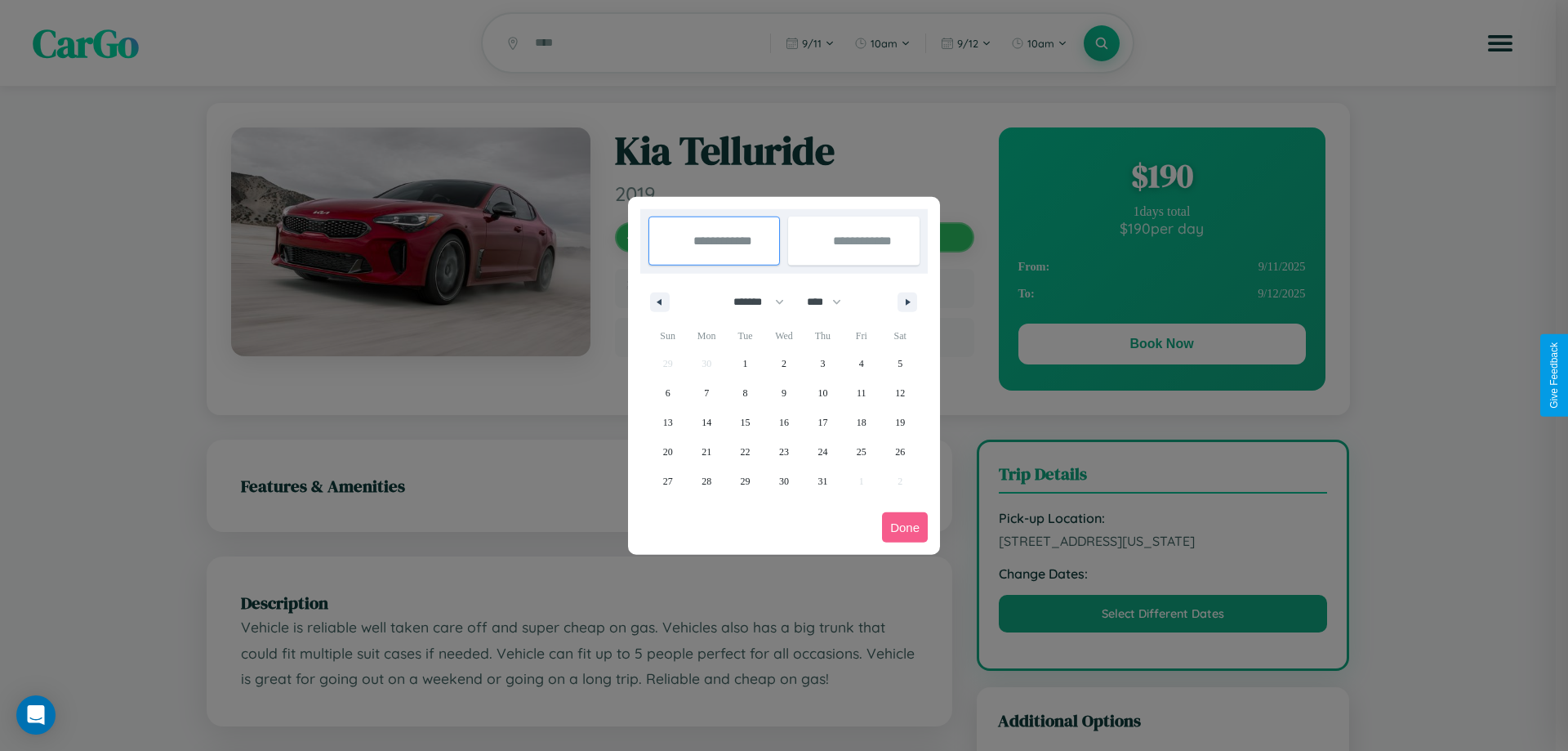
select select "****"
click at [823, 422] on span "16" at bounding box center [823, 422] width 10 height 29
type input "**********"
click at [901, 422] on span "18" at bounding box center [901, 422] width 10 height 29
type input "**********"
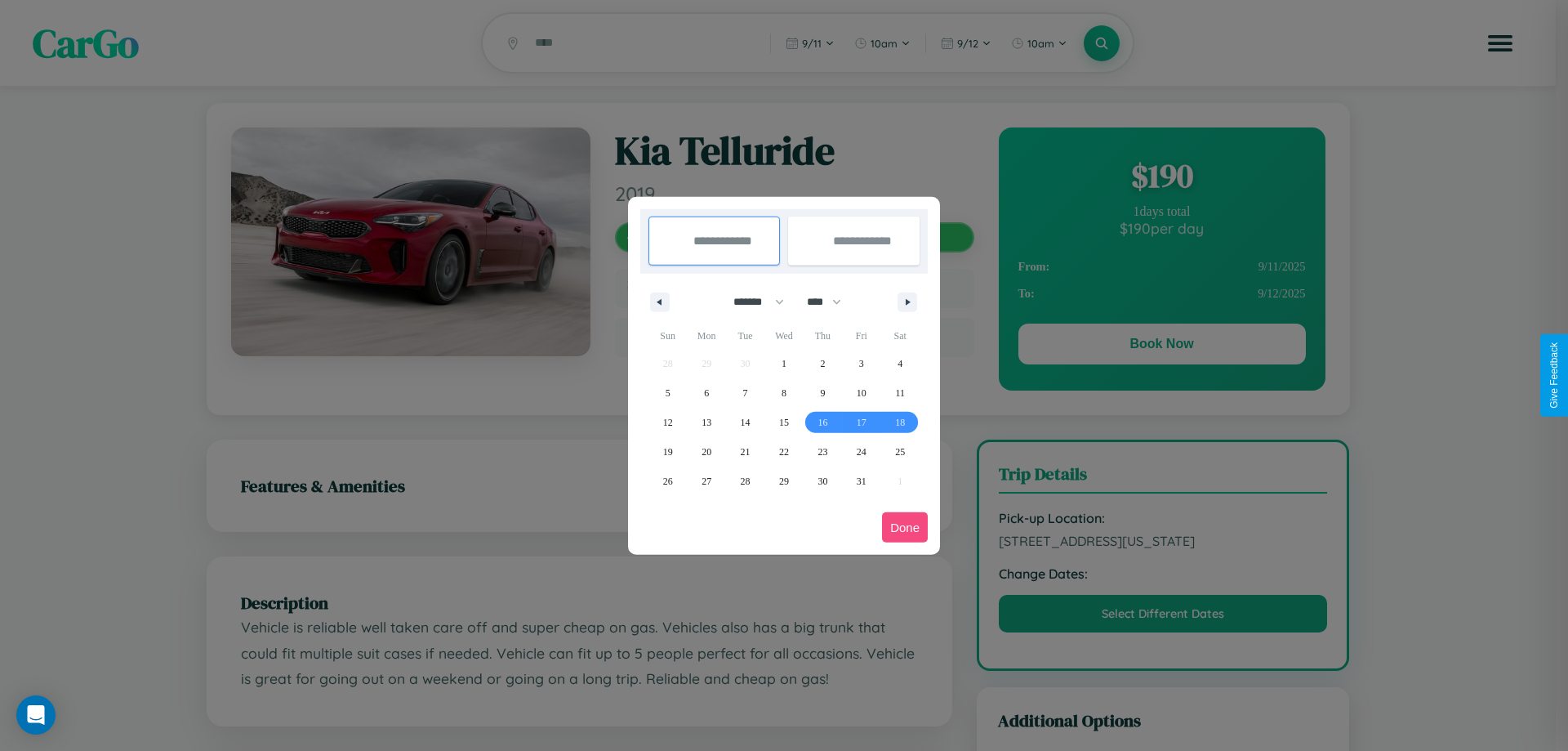
click at [905, 527] on button "Done" at bounding box center [906, 528] width 46 height 30
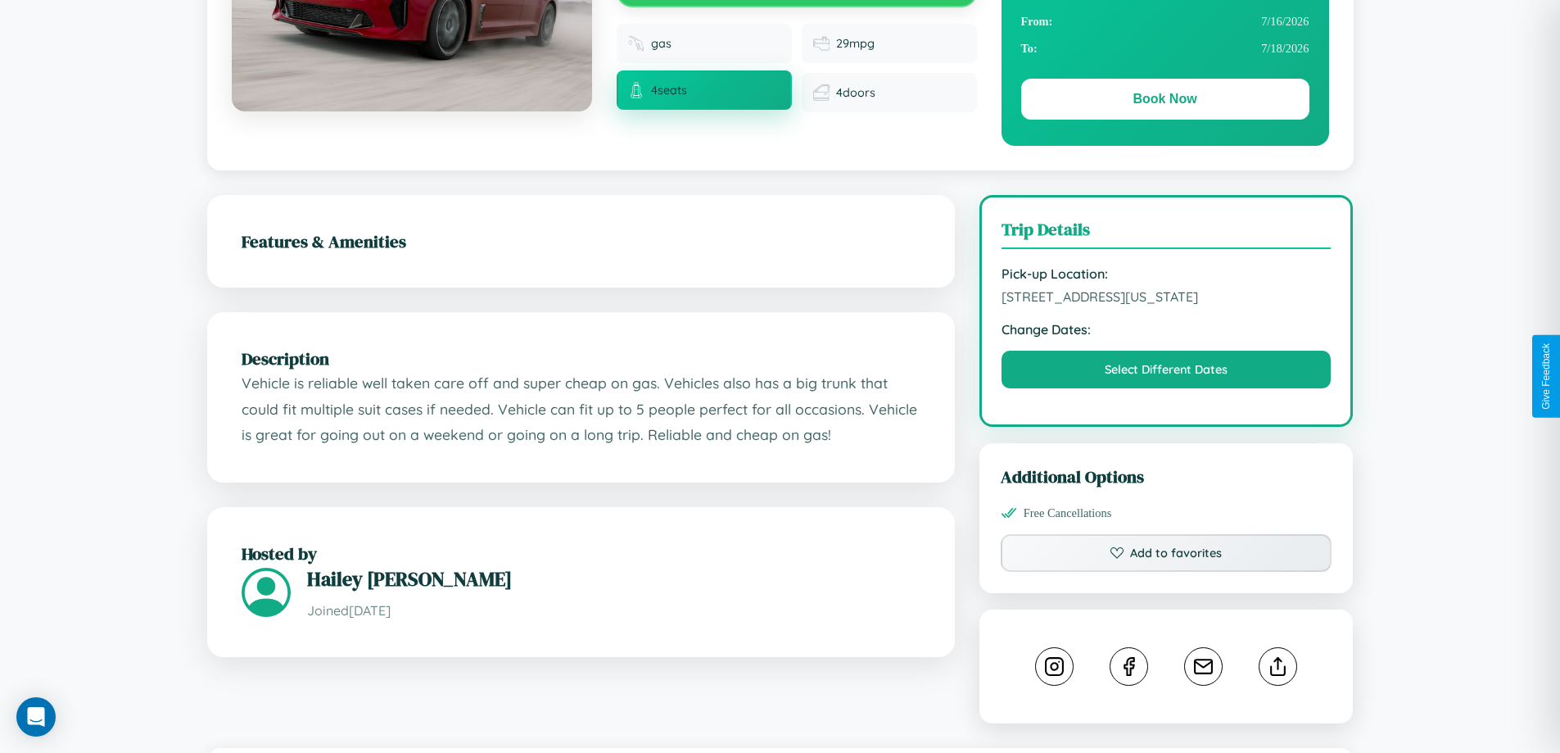
scroll to position [928, 0]
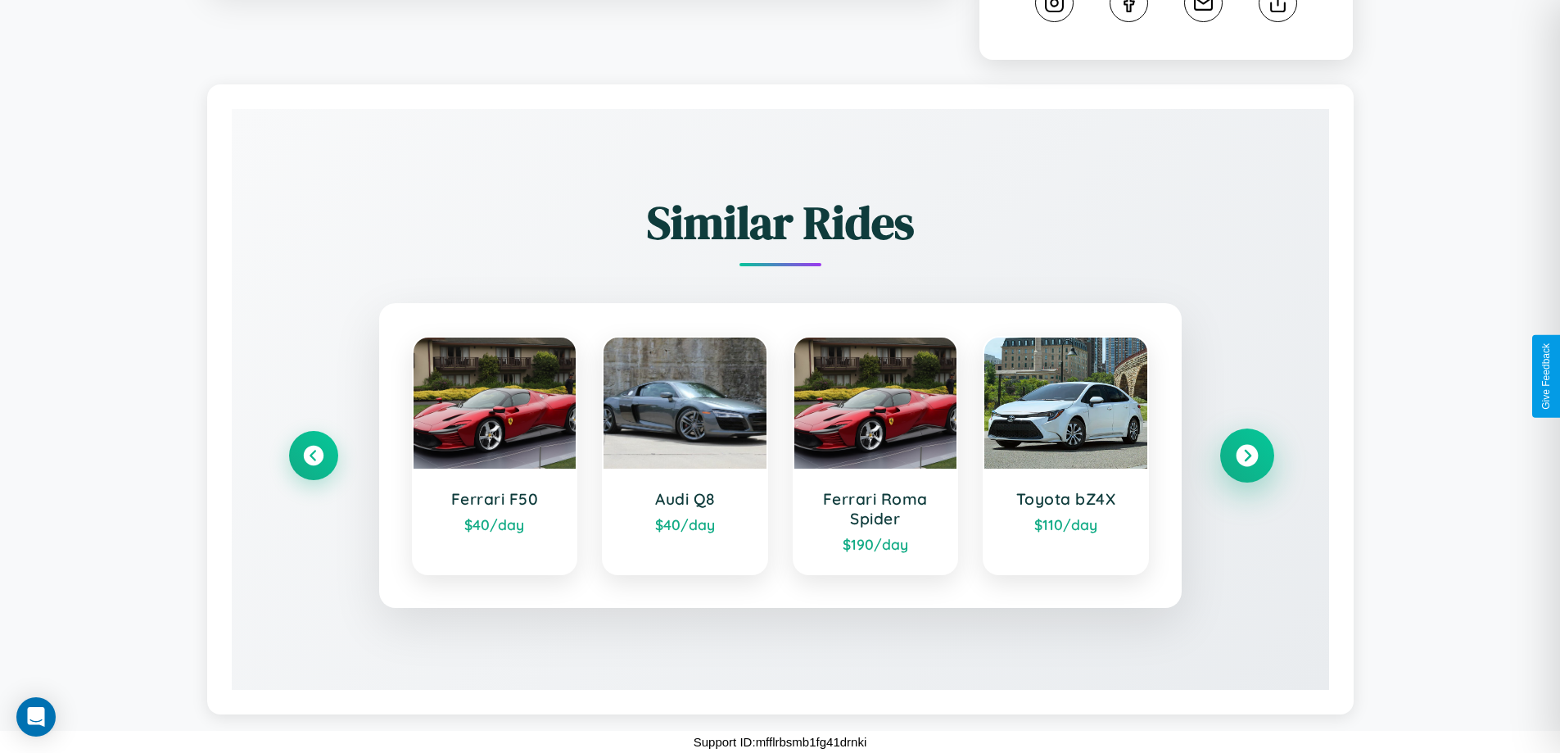
click at [1247, 455] on icon at bounding box center [1247, 456] width 22 height 22
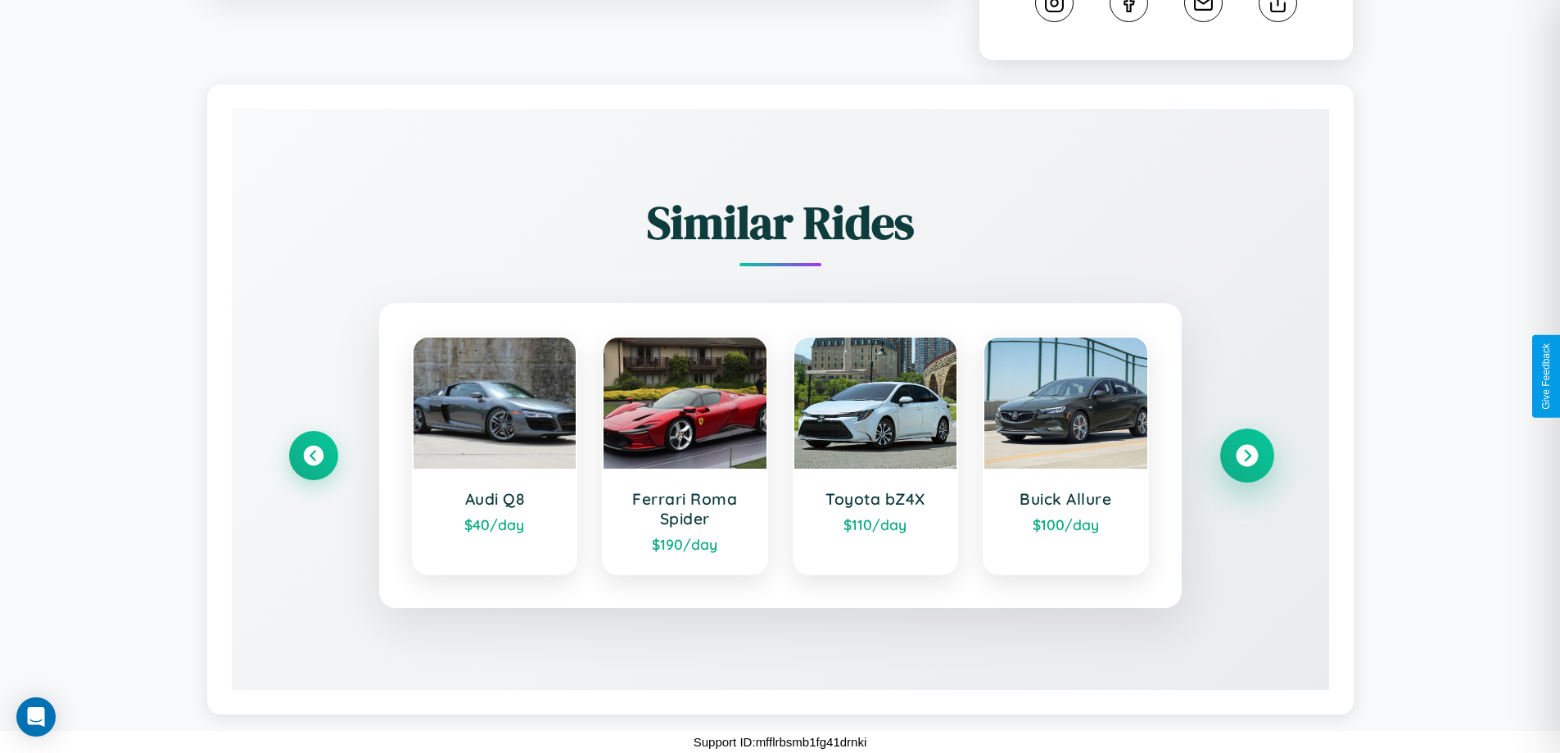
click at [1247, 455] on icon at bounding box center [1247, 456] width 22 height 22
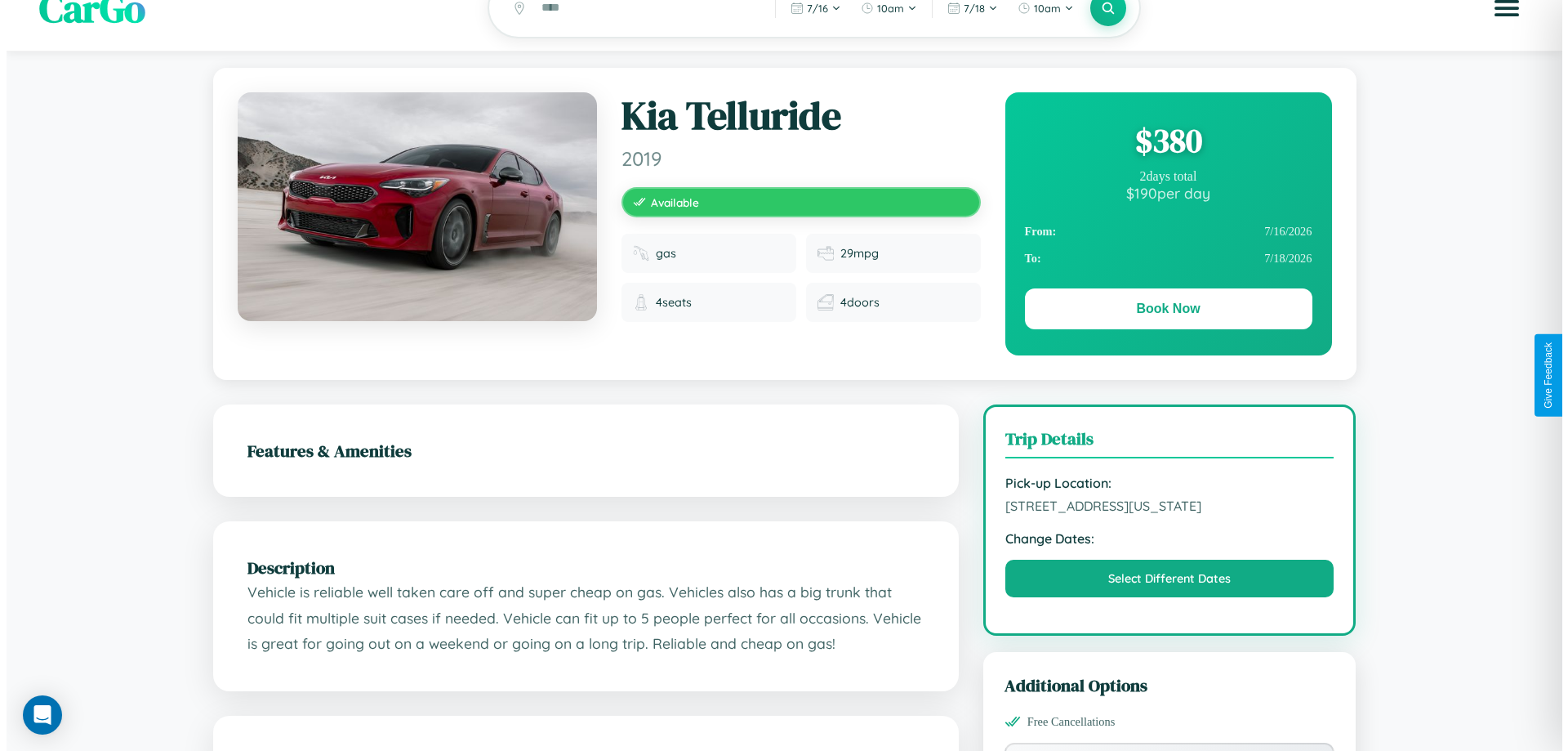
scroll to position [0, 0]
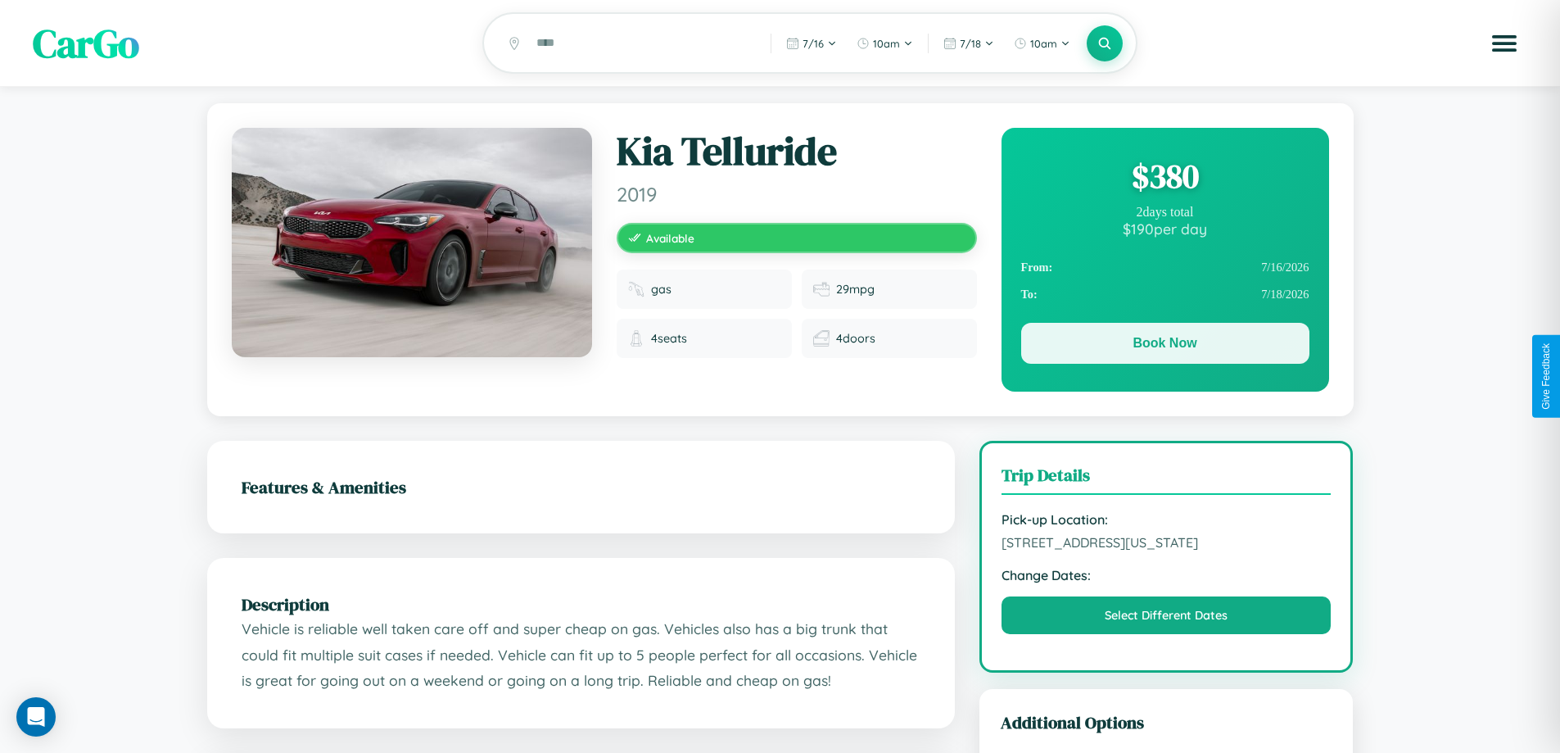
click at [1165, 346] on button "Book Now" at bounding box center [1165, 343] width 288 height 41
